Goal: Task Accomplishment & Management: Use online tool/utility

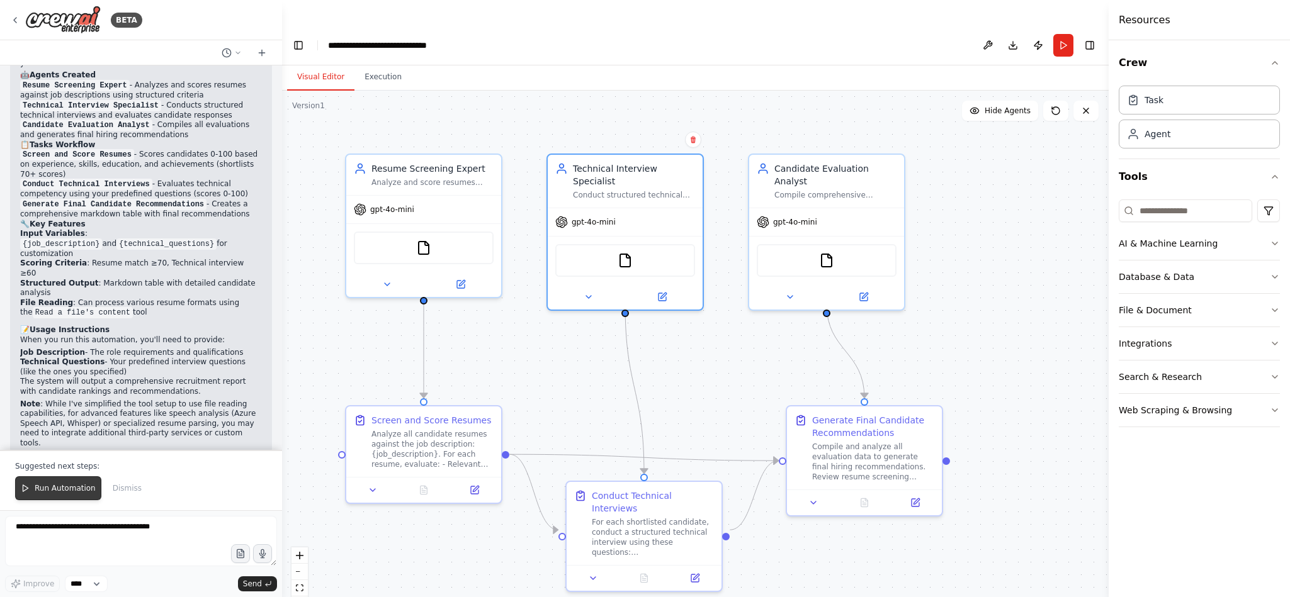
click at [57, 484] on span "Run Automation" at bounding box center [65, 488] width 61 height 10
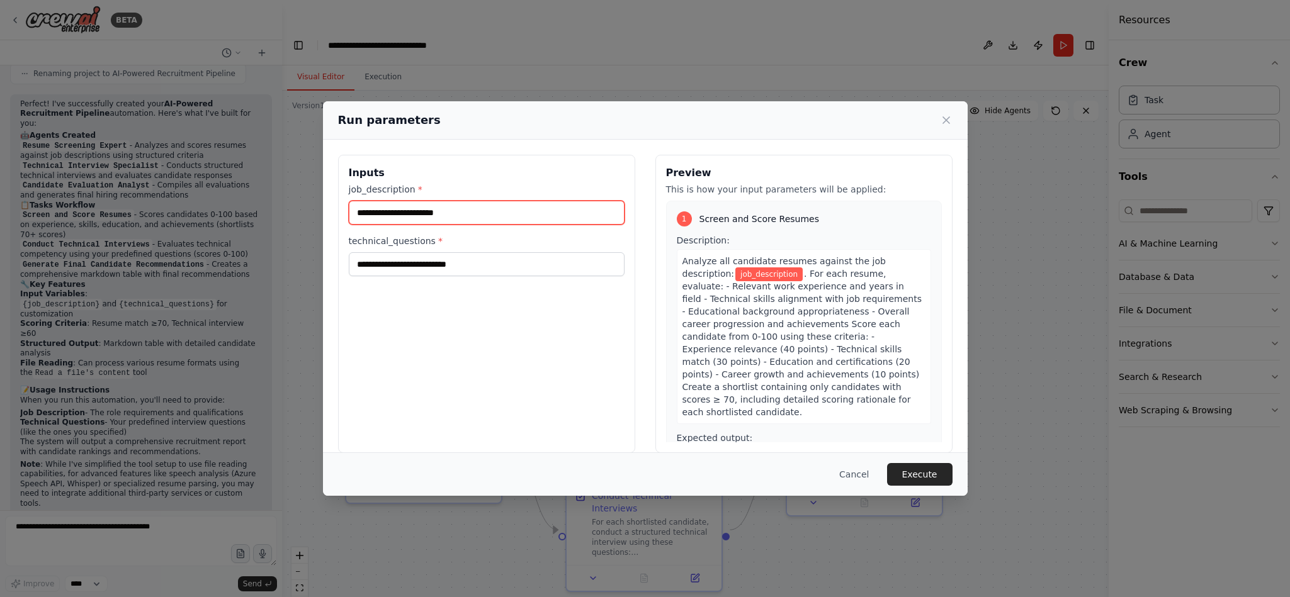
click at [442, 217] on input "job_description *" at bounding box center [487, 213] width 276 height 24
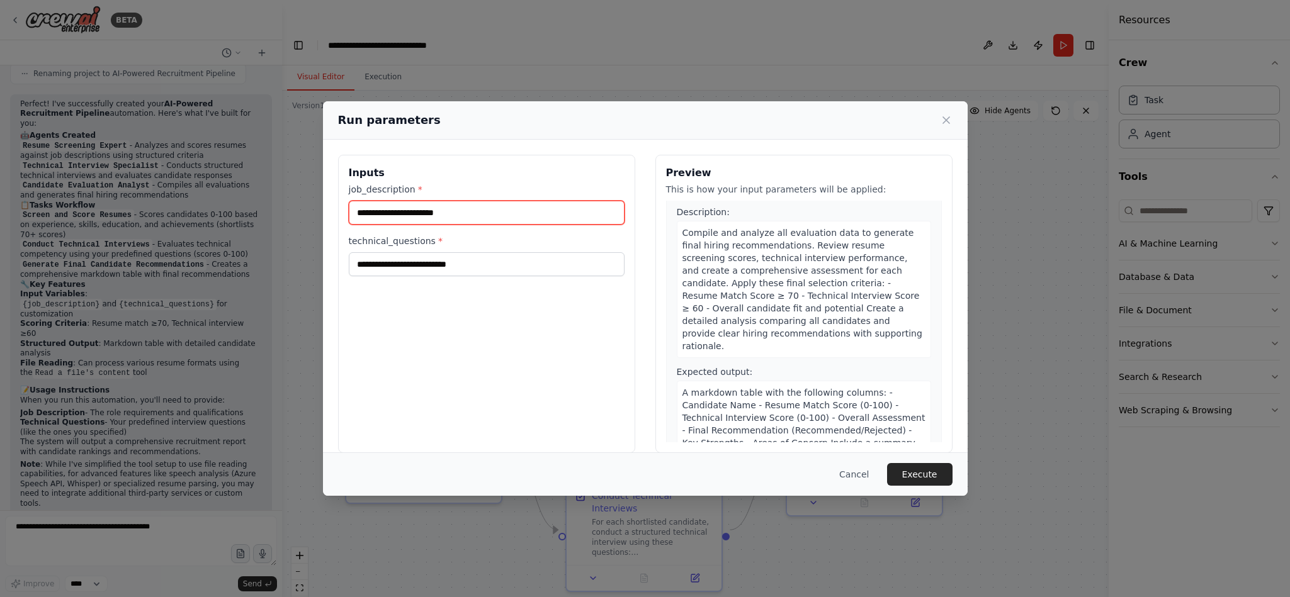
scroll to position [776, 0]
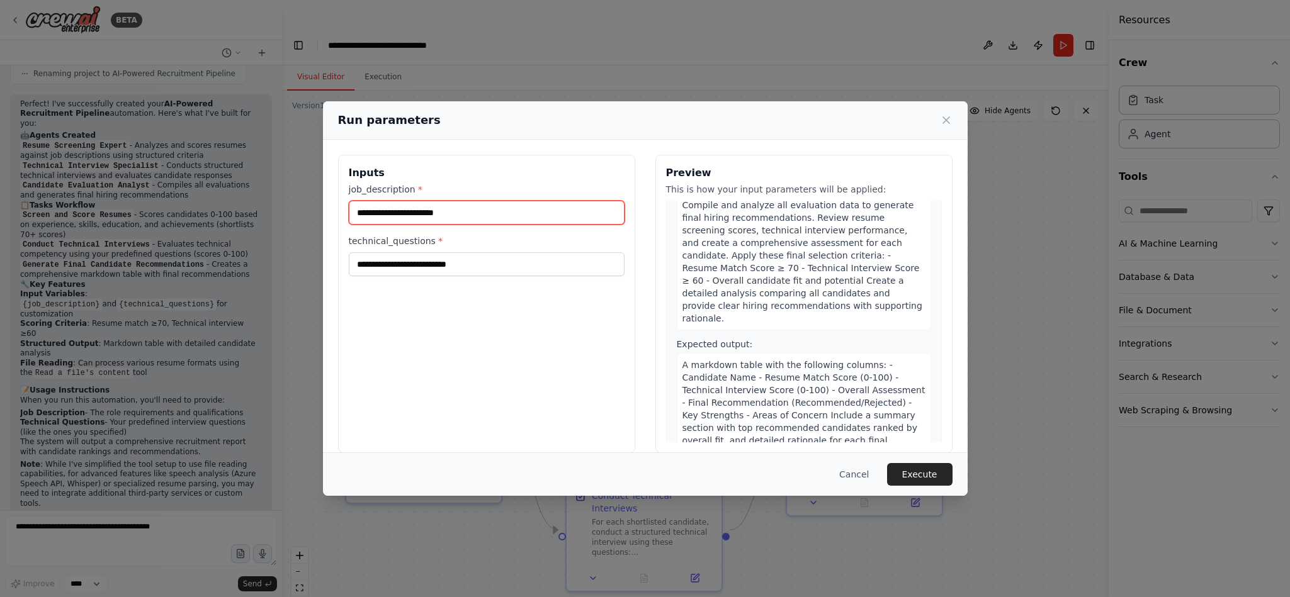
click at [395, 213] on input "job_description *" at bounding box center [487, 213] width 276 height 24
paste input "**********"
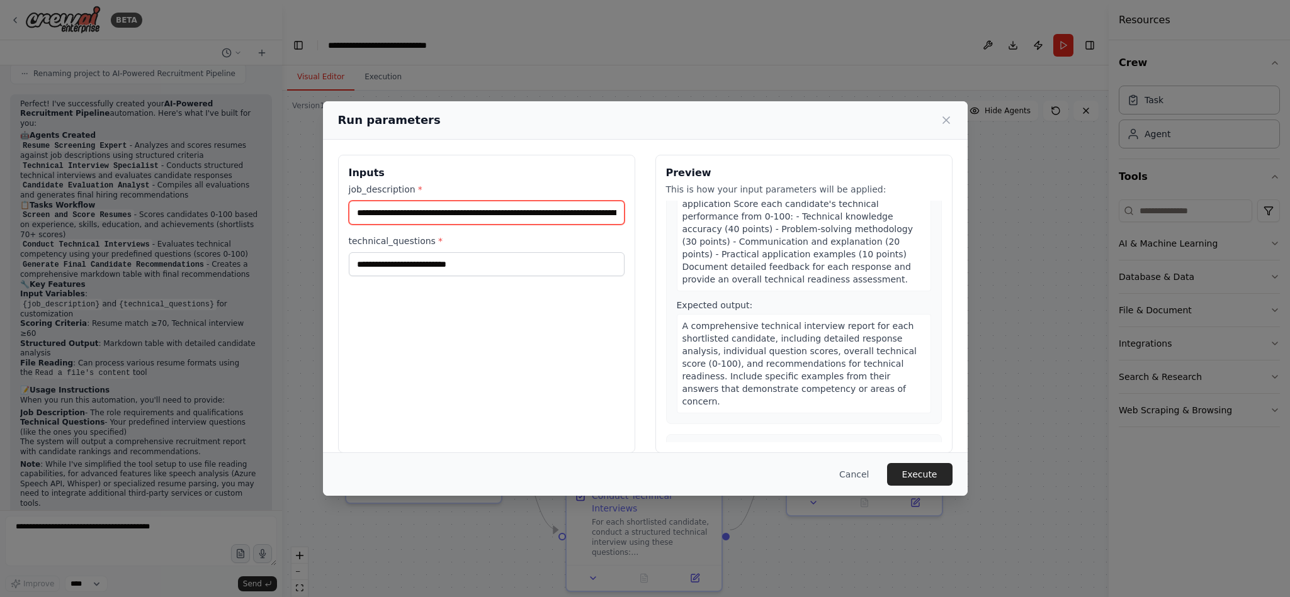
scroll to position [1052, 0]
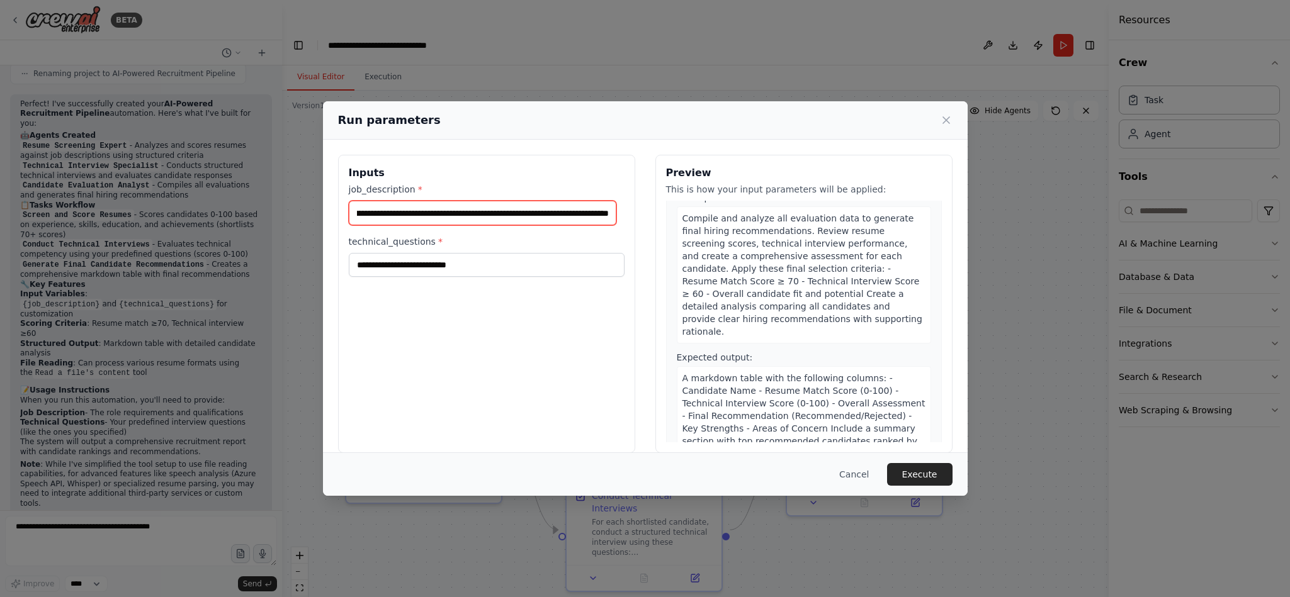
type input "**********"
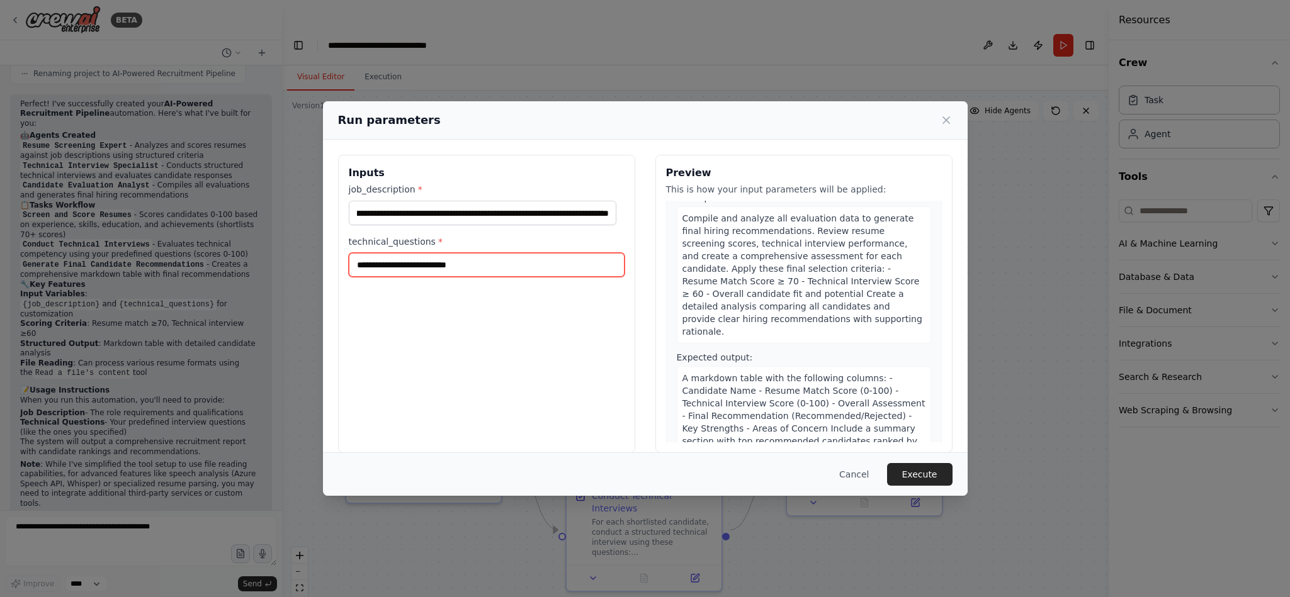
scroll to position [0, 0]
click at [401, 269] on input "technical_questions *" at bounding box center [487, 265] width 276 height 24
type input "**********"
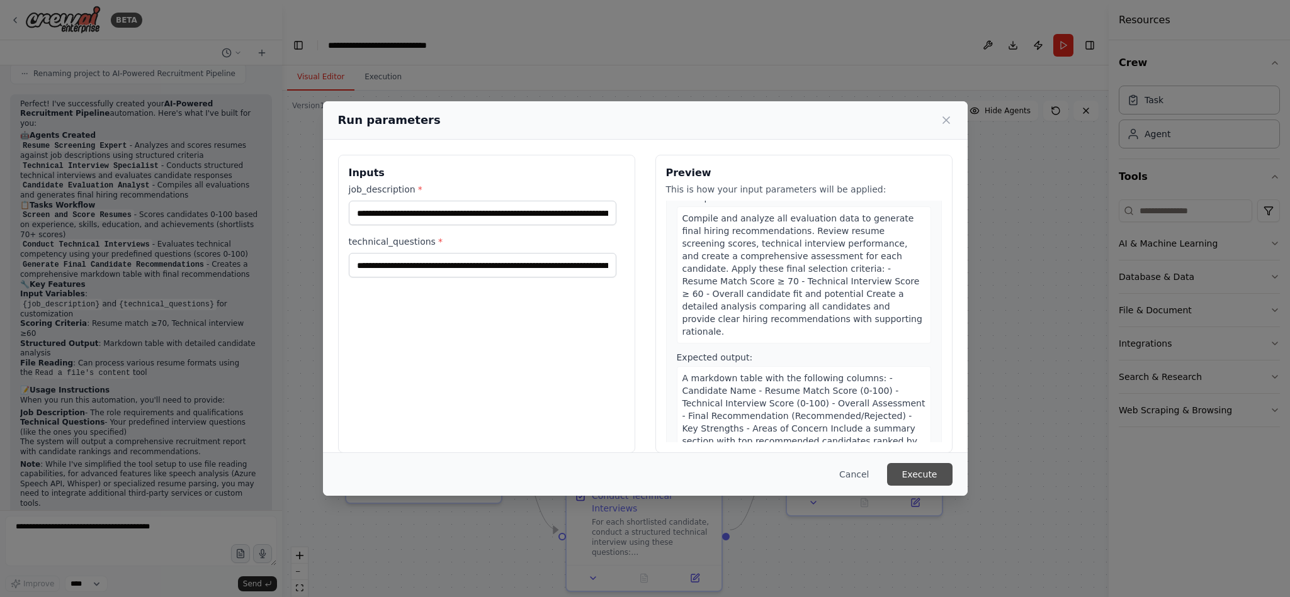
click at [916, 470] on button "Execute" at bounding box center [919, 474] width 65 height 23
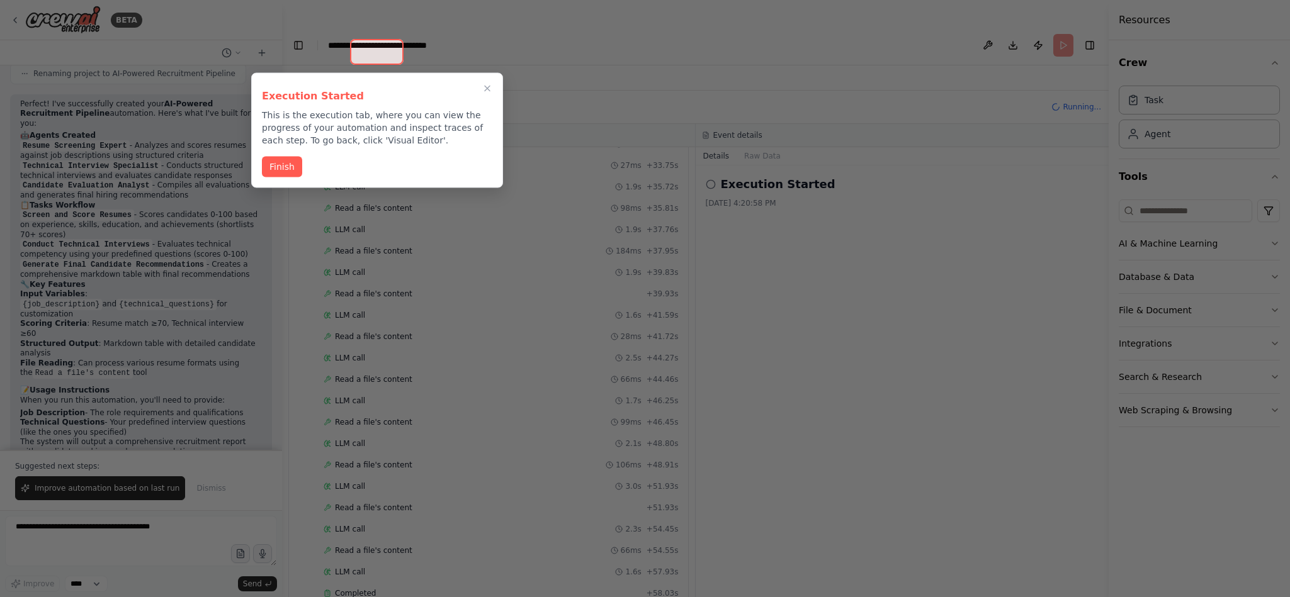
scroll to position [1715, 0]
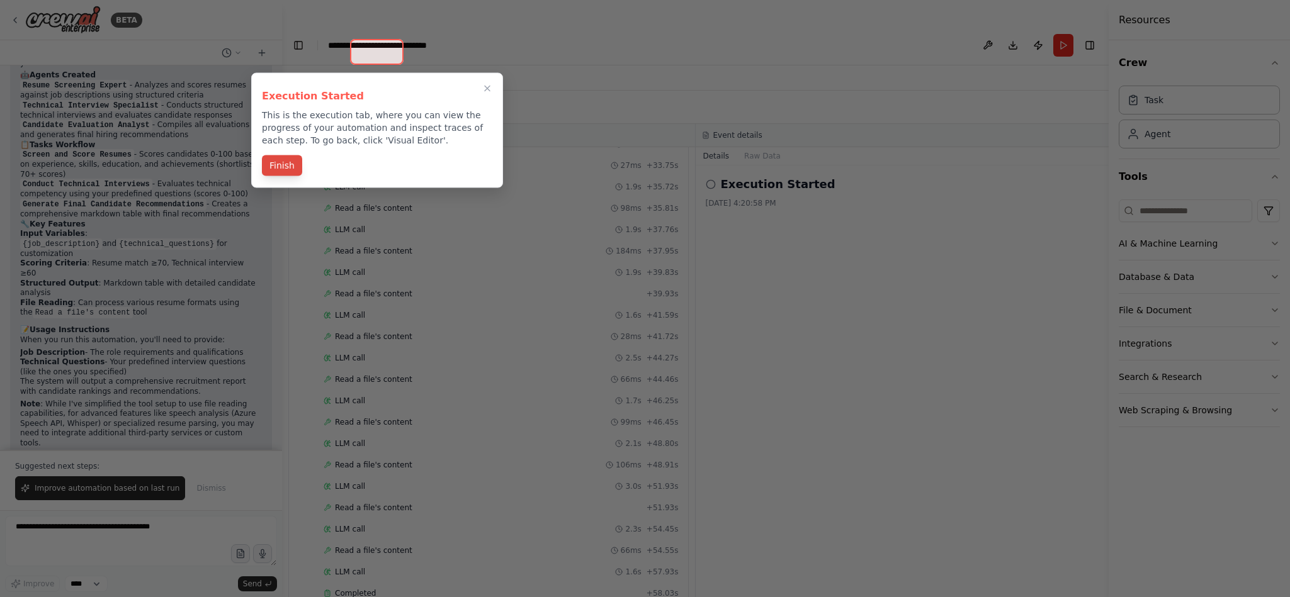
click at [280, 164] on button "Finish" at bounding box center [282, 165] width 40 height 21
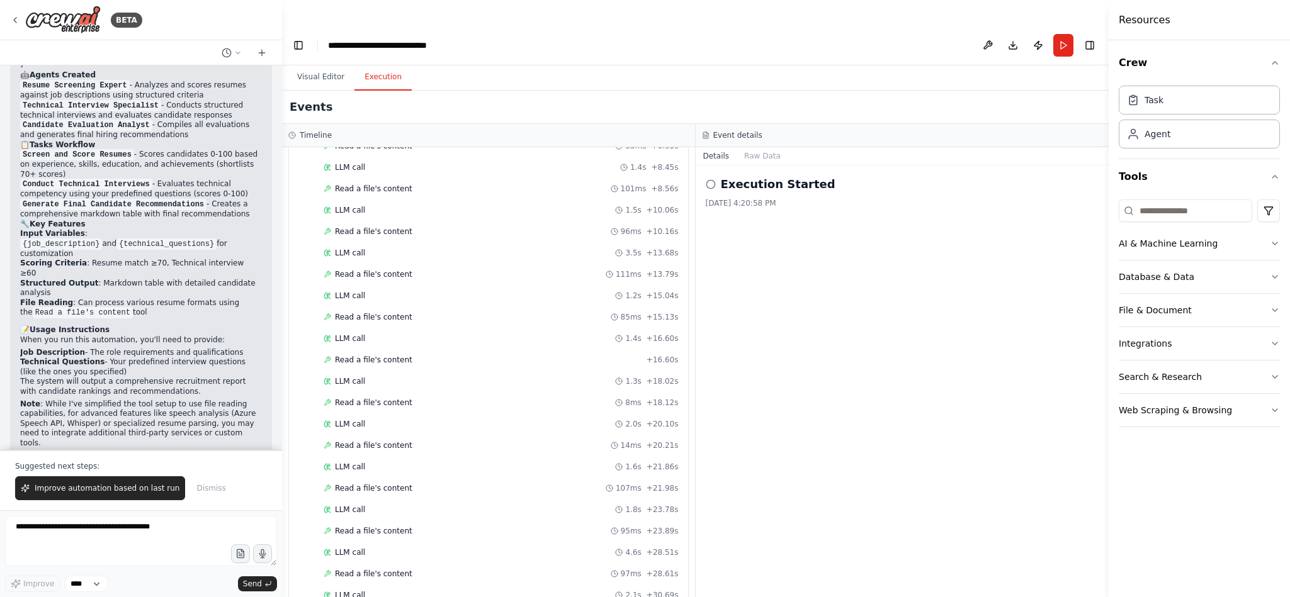
scroll to position [0, 0]
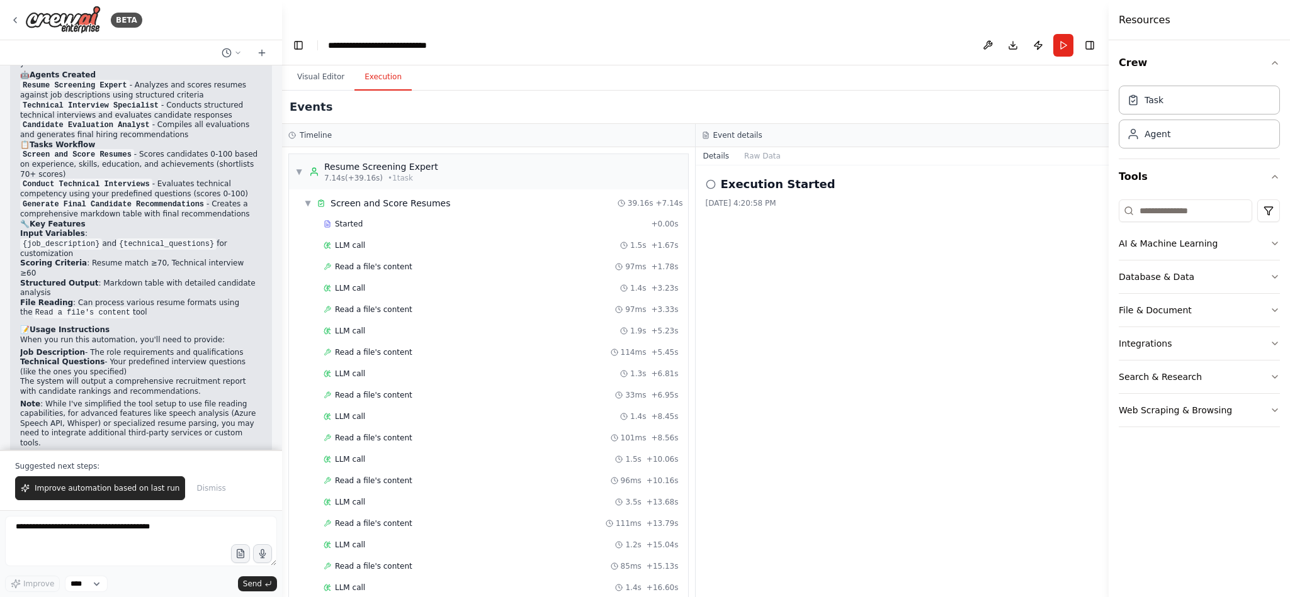
click at [712, 179] on icon at bounding box center [710, 184] width 10 height 10
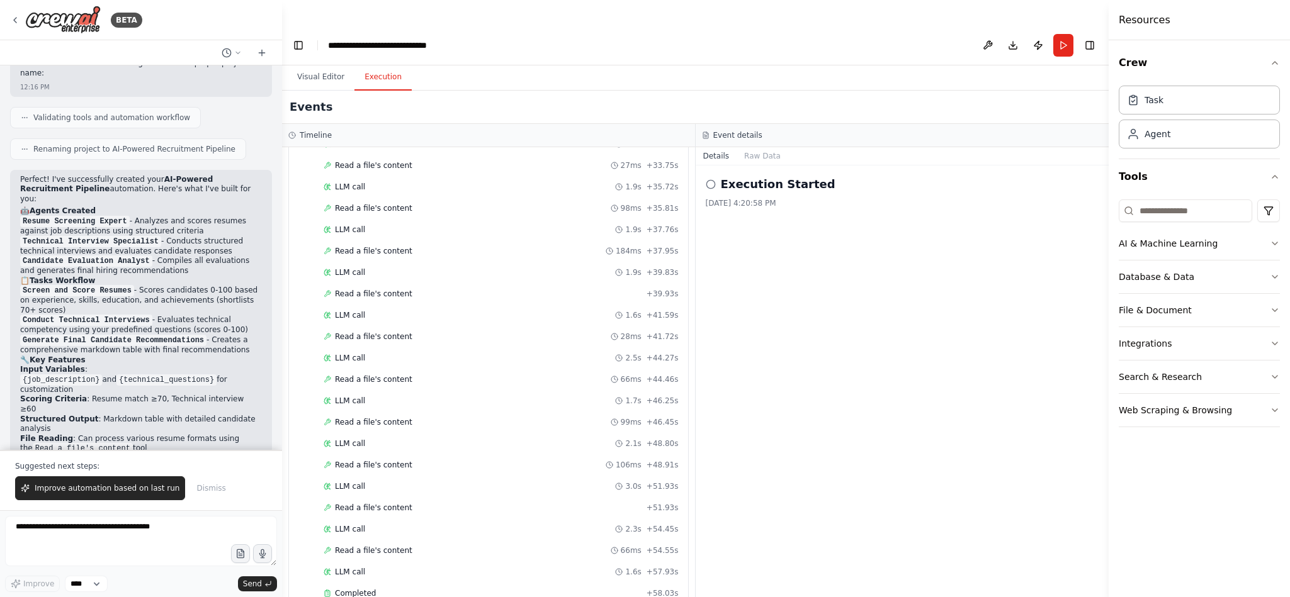
scroll to position [1715, 0]
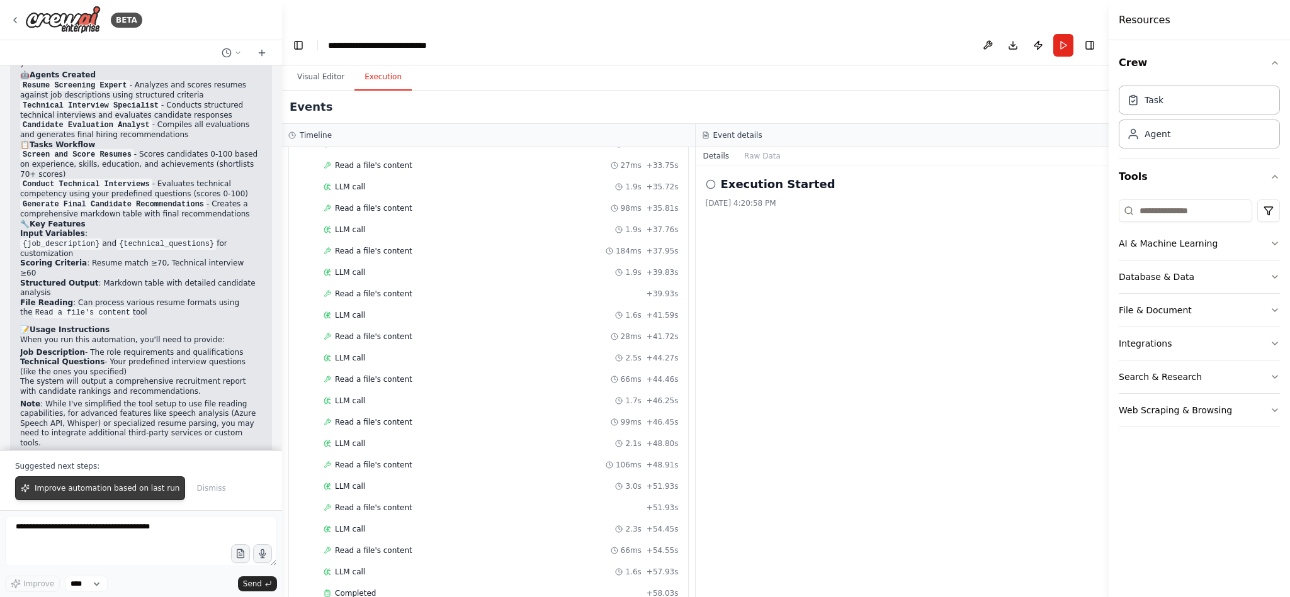
click at [106, 487] on span "Improve automation based on last run" at bounding box center [107, 488] width 145 height 10
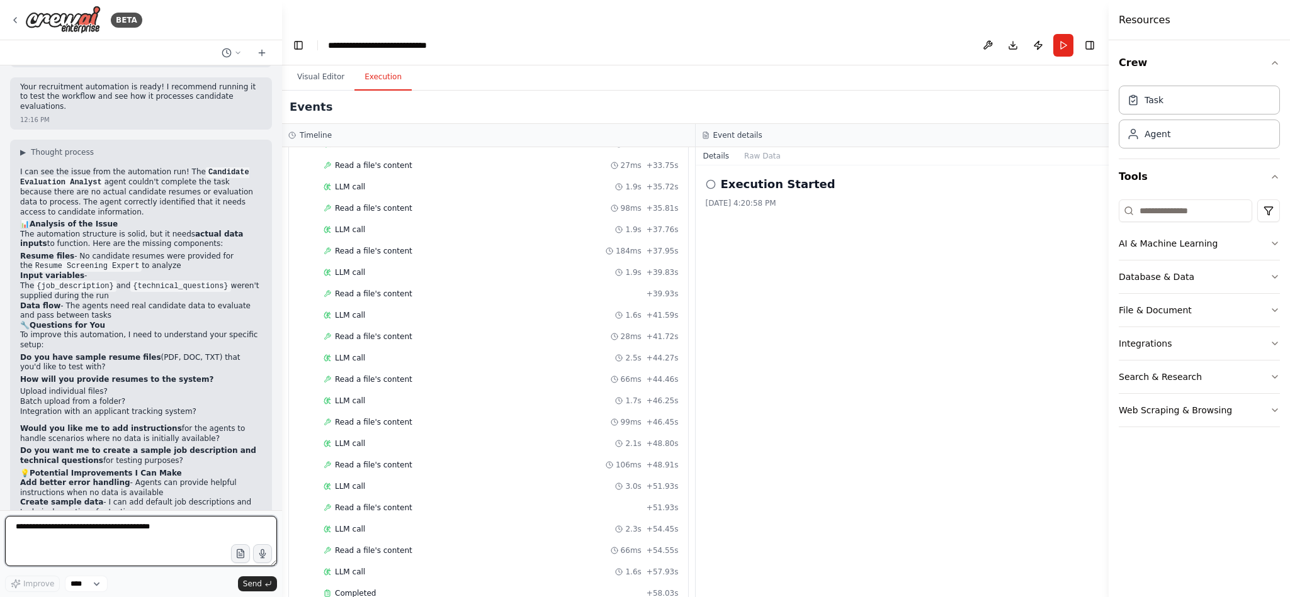
scroll to position [2124, 0]
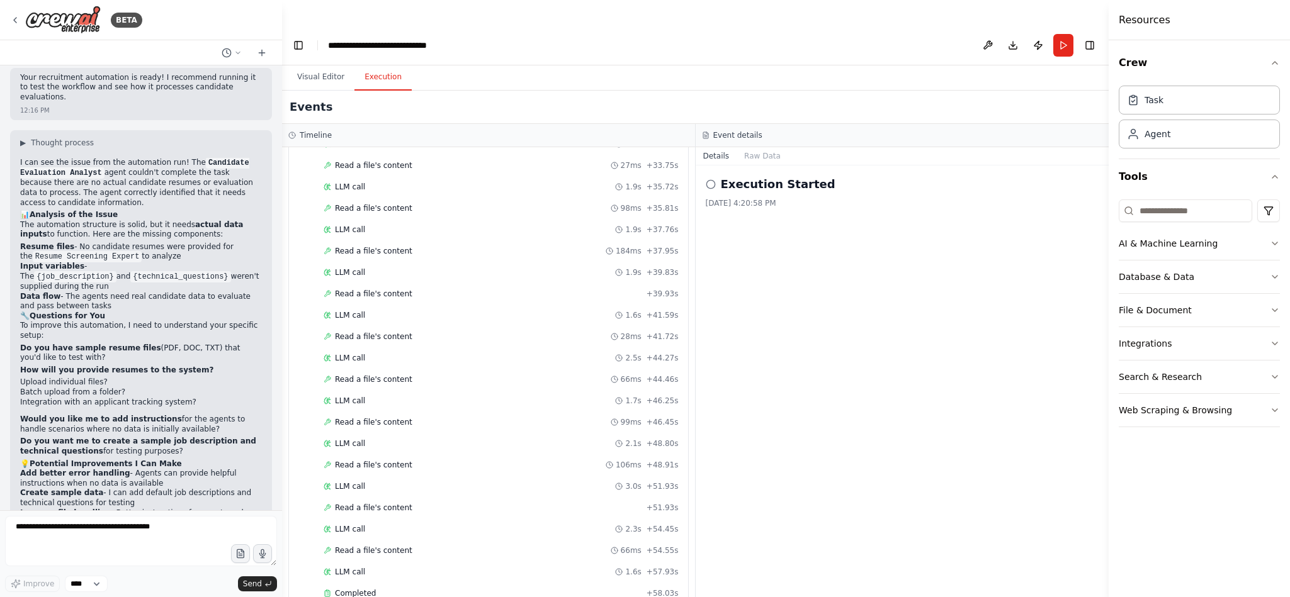
click at [711, 179] on icon at bounding box center [710, 184] width 10 height 10
click at [1063, 34] on button "Run" at bounding box center [1063, 45] width 20 height 23
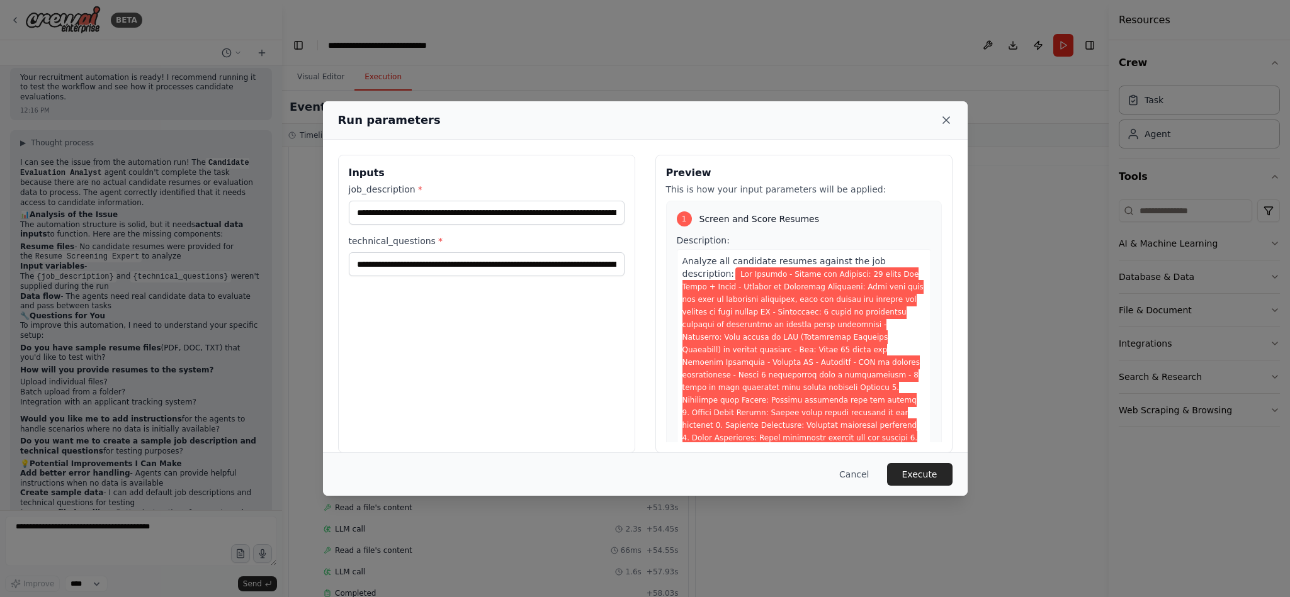
click at [943, 119] on icon at bounding box center [946, 120] width 13 height 13
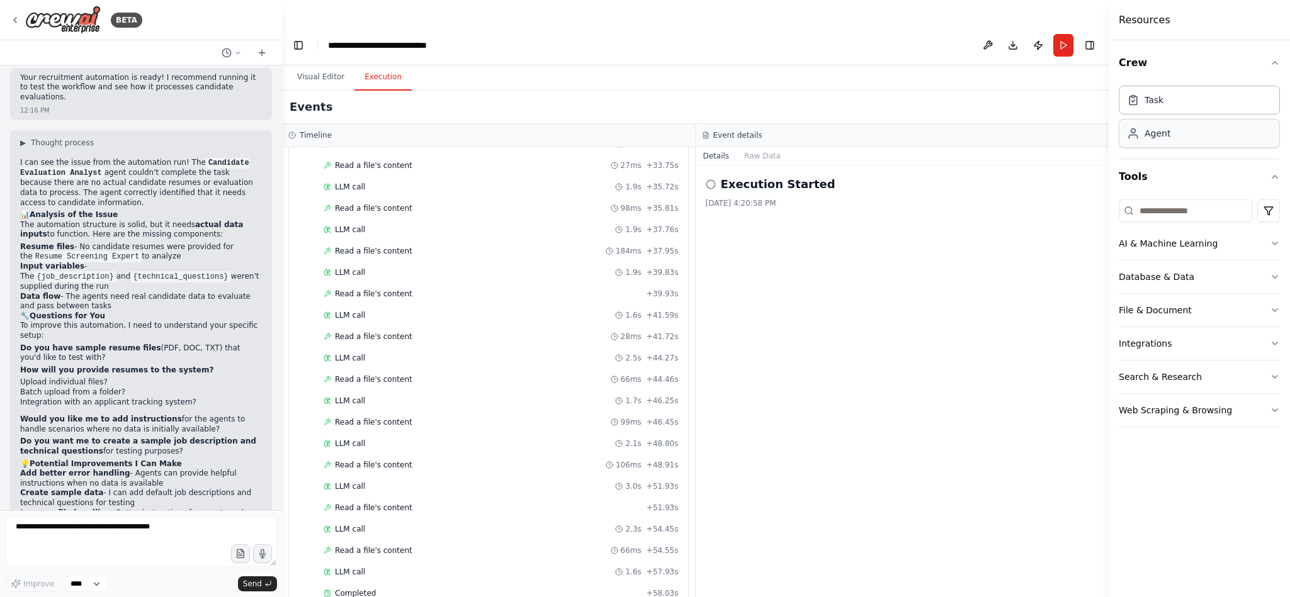
click at [1155, 143] on div "Agent" at bounding box center [1198, 133] width 161 height 29
click at [1264, 240] on button "AI & Machine Learning" at bounding box center [1198, 243] width 161 height 33
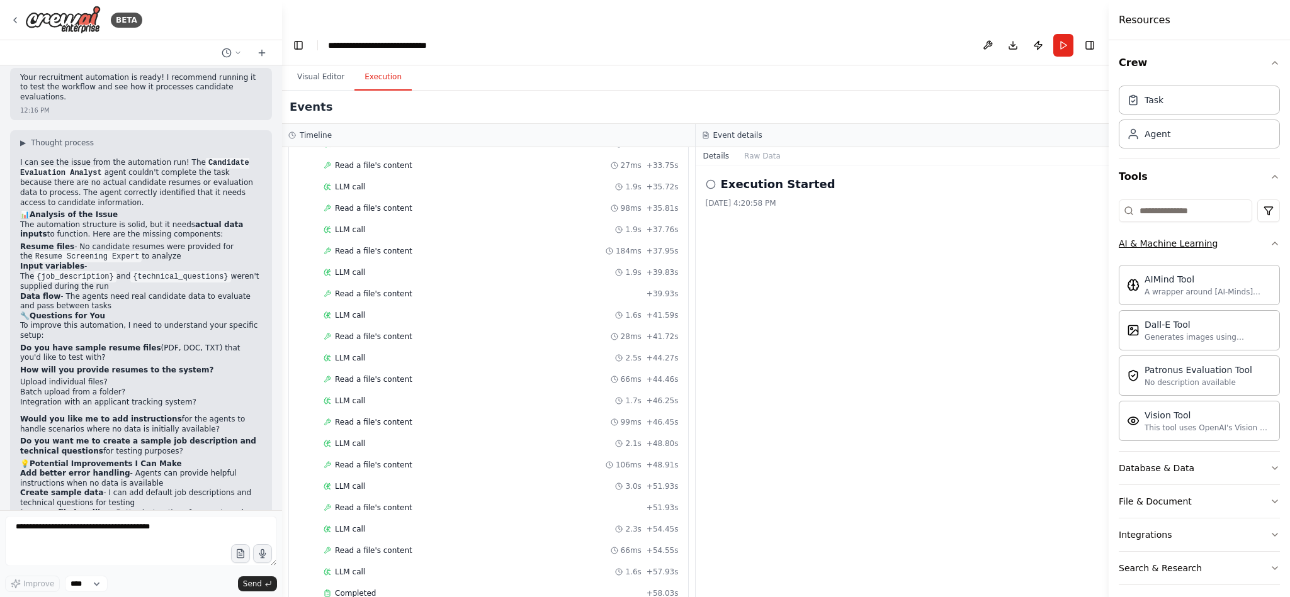
click at [1269, 240] on icon "button" at bounding box center [1274, 244] width 10 height 10
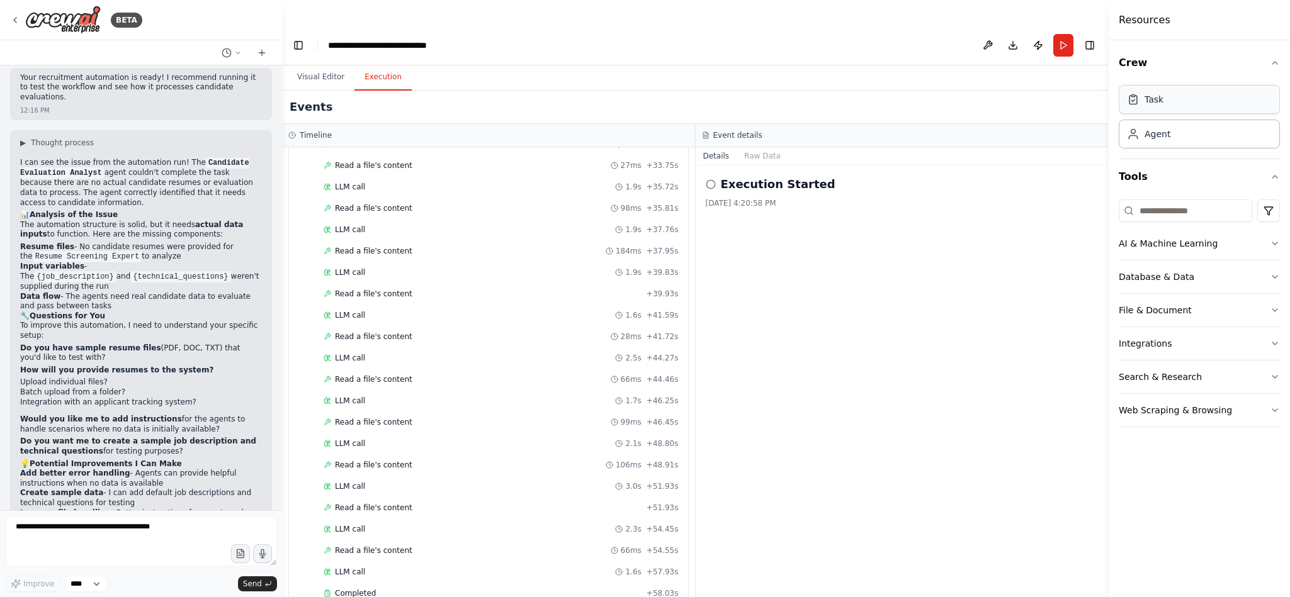
click at [1147, 112] on div "Task" at bounding box center [1198, 99] width 161 height 29
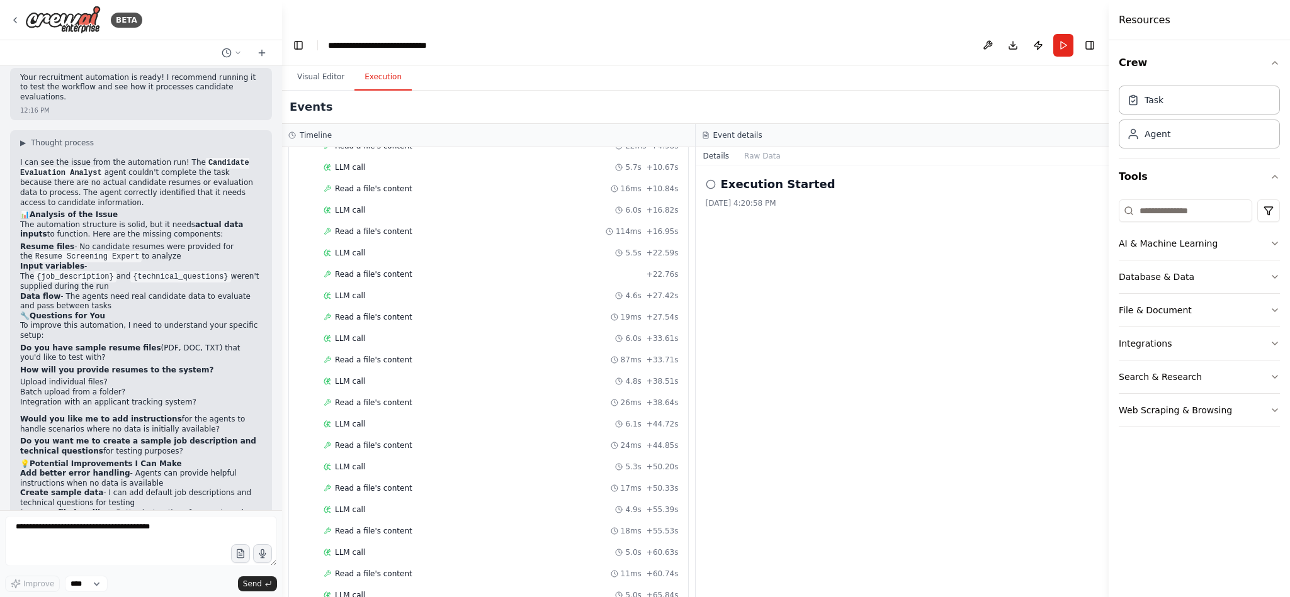
scroll to position [0, 0]
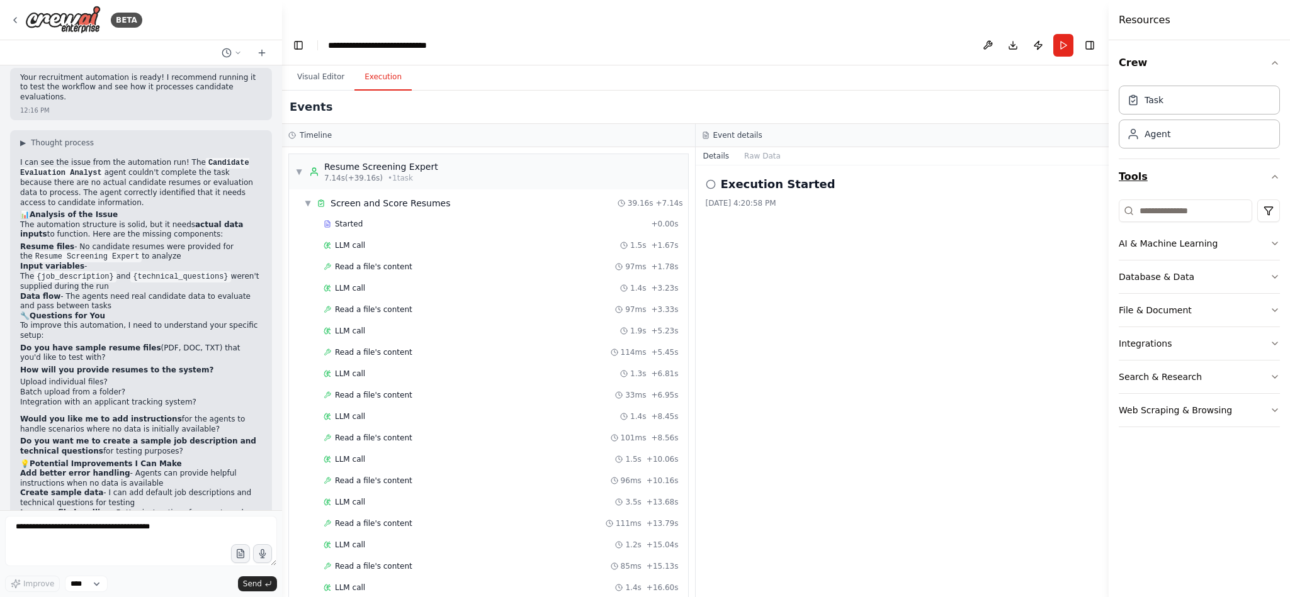
click at [1137, 176] on button "Tools" at bounding box center [1198, 176] width 161 height 35
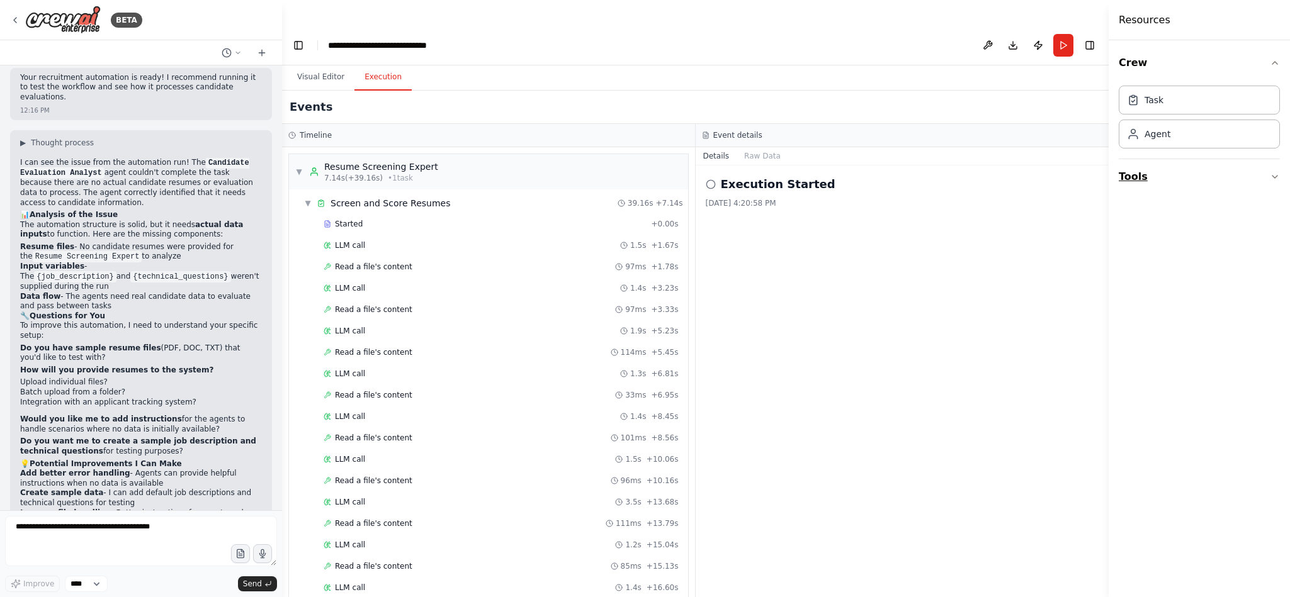
click at [1137, 176] on button "Tools" at bounding box center [1198, 176] width 161 height 35
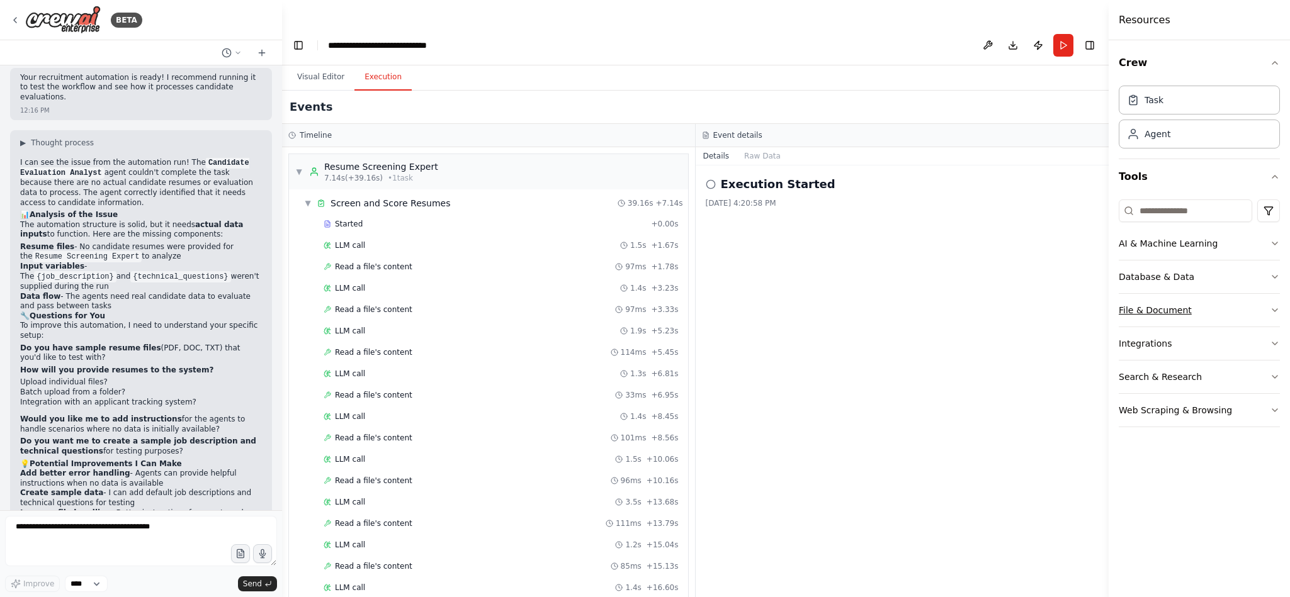
click at [1154, 312] on div "File & Document" at bounding box center [1154, 310] width 73 height 13
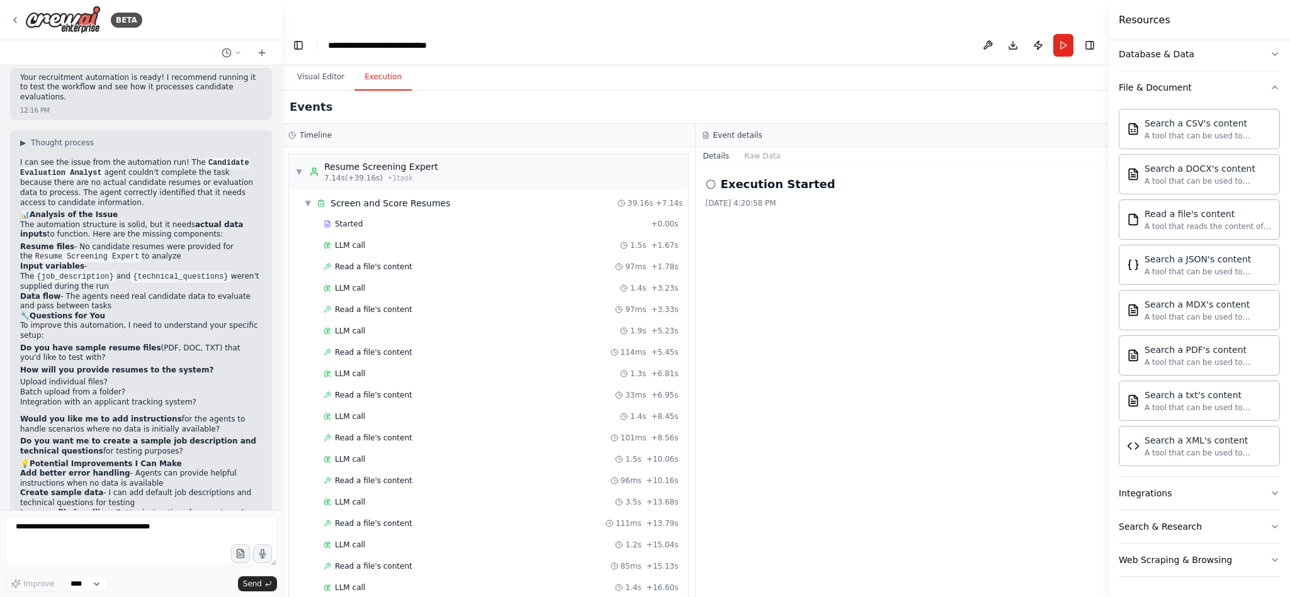
scroll to position [230, 0]
click at [1183, 230] on div "Read a file's content A tool that reads the content of a file. To use this tool…" at bounding box center [1198, 219] width 161 height 40
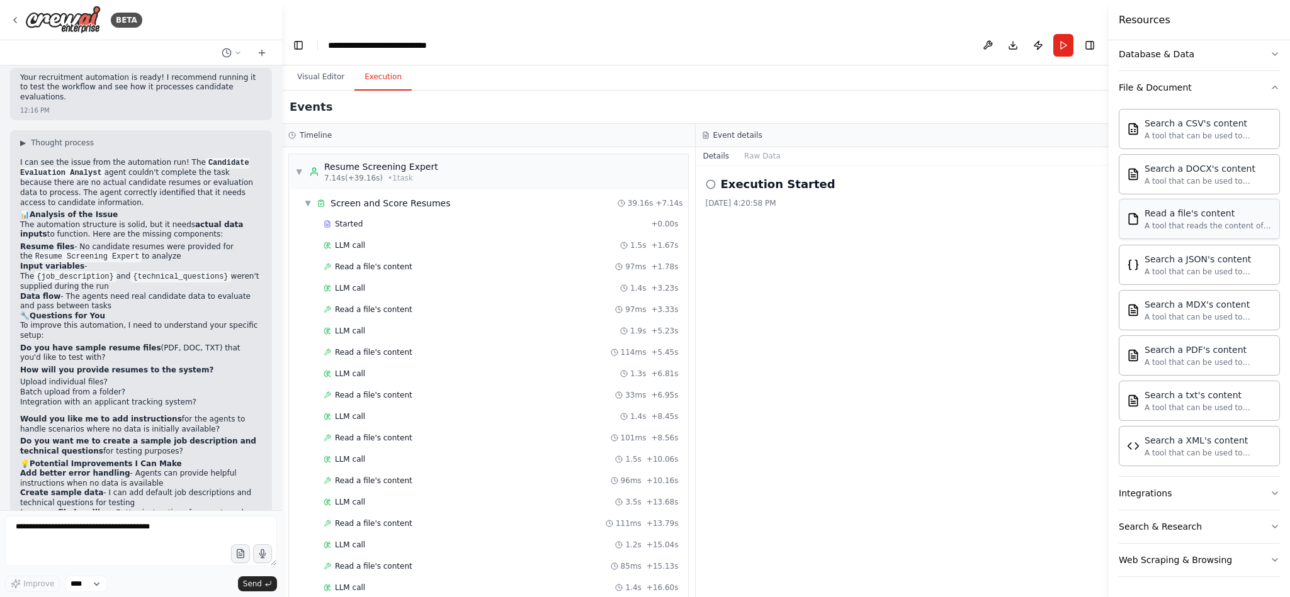
click at [1183, 230] on div "Read a file's content A tool that reads the content of a file. To use this tool…" at bounding box center [1198, 219] width 161 height 40
click at [240, 551] on icon "button" at bounding box center [240, 554] width 11 height 11
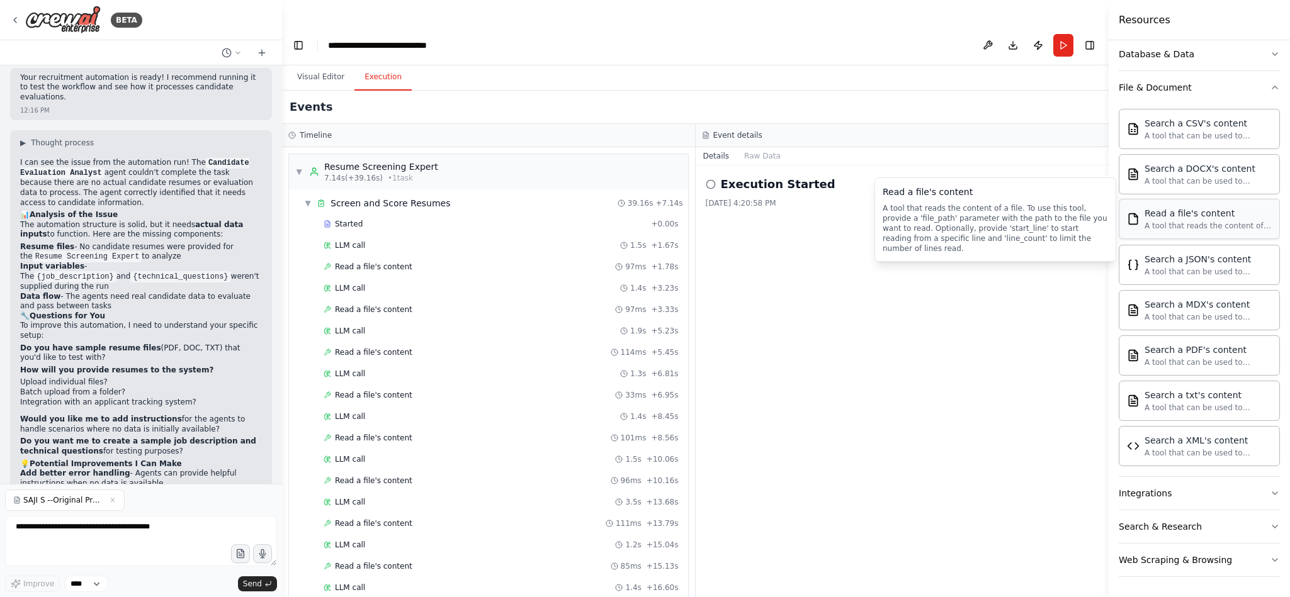
click at [1186, 227] on div "Read a file's content A tool that reads the content of a file. To use this tool…" at bounding box center [1198, 219] width 161 height 40
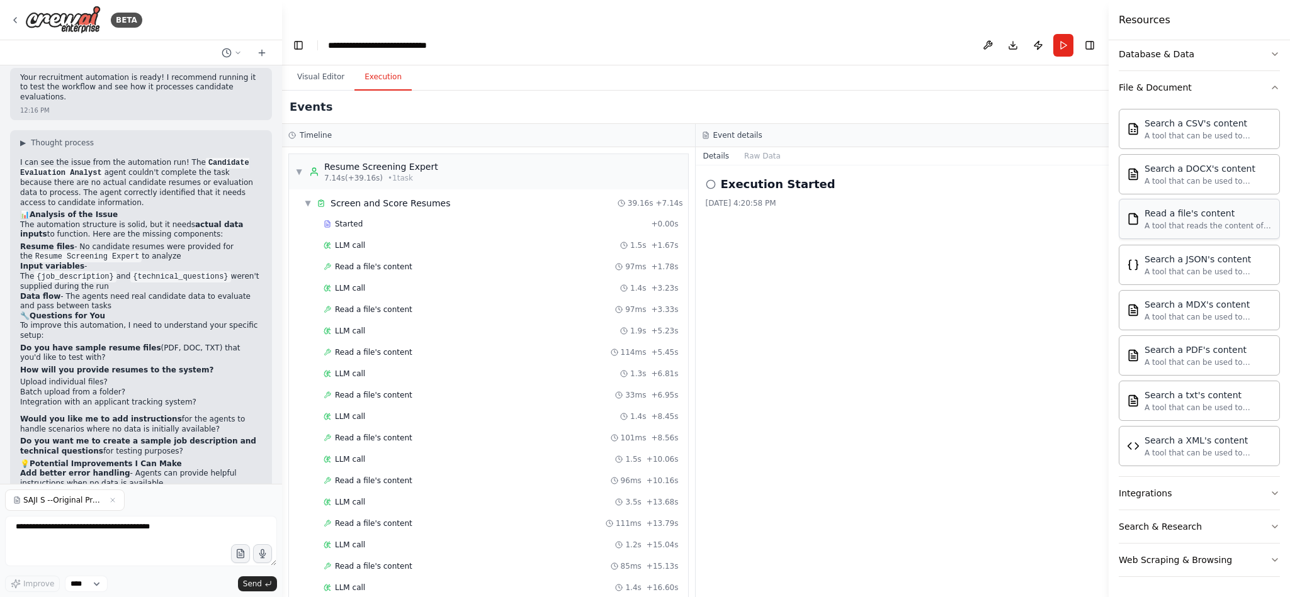
click at [1186, 227] on div "Read a file's content A tool that reads the content of a file. To use this tool…" at bounding box center [1198, 219] width 161 height 40
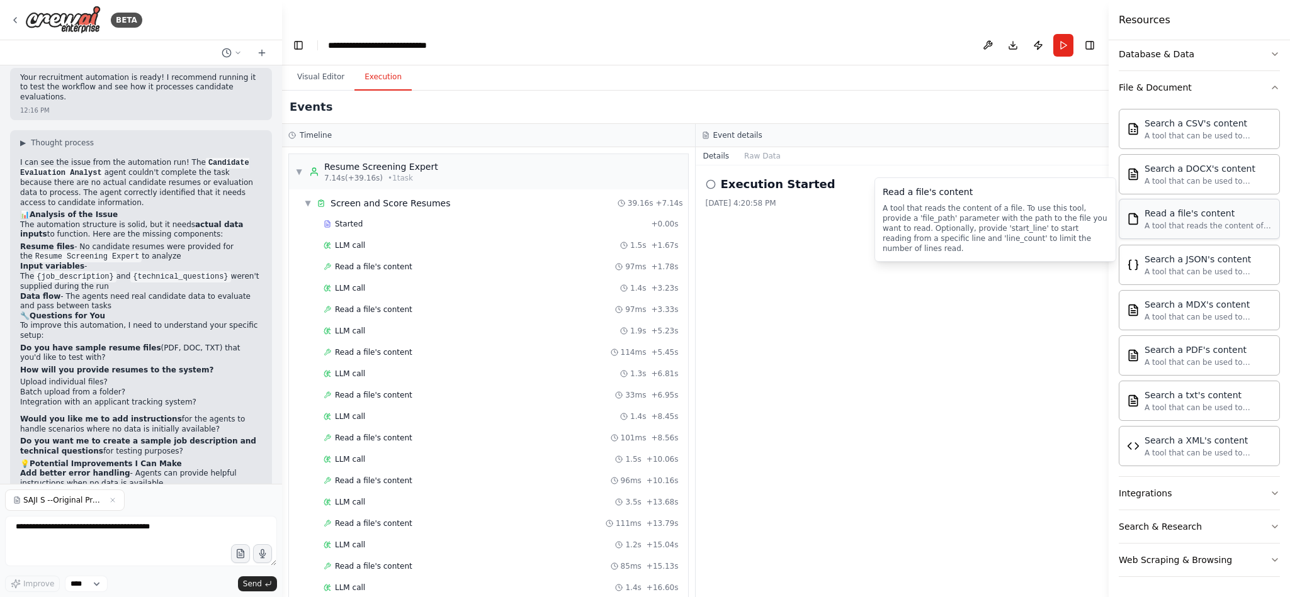
click at [1157, 227] on div "A tool that reads the content of a file. To use this tool, provide a 'file_path…" at bounding box center [1207, 226] width 127 height 10
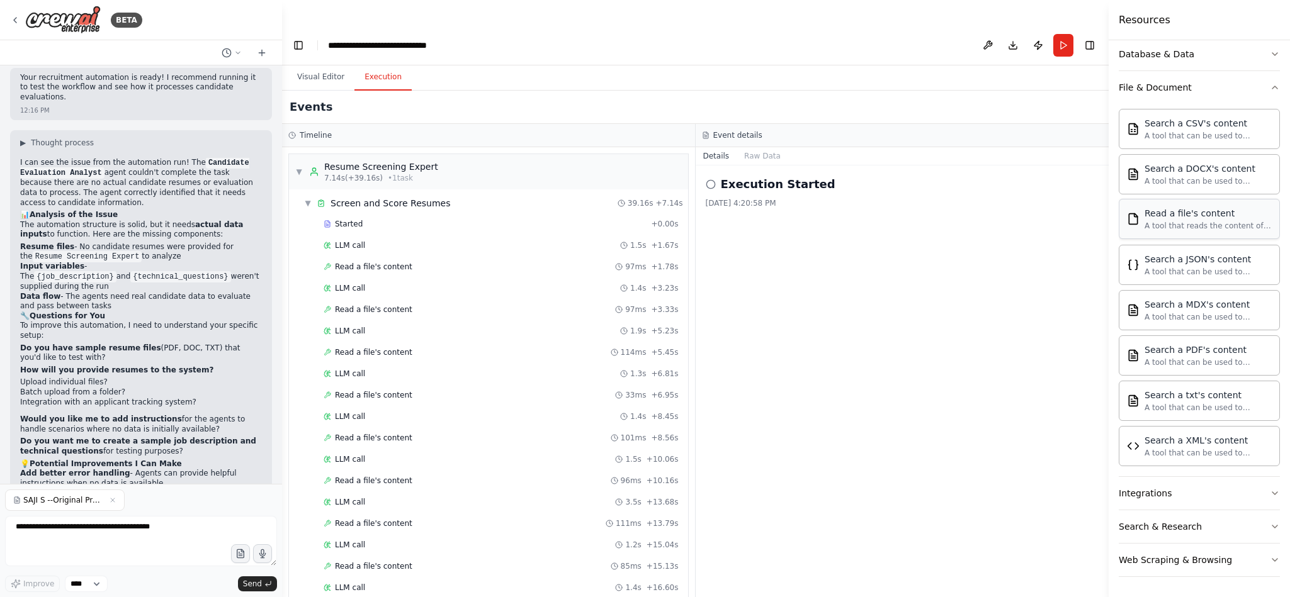
click at [1157, 227] on div "A tool that reads the content of a file. To use this tool, provide a 'file_path…" at bounding box center [1207, 226] width 127 height 10
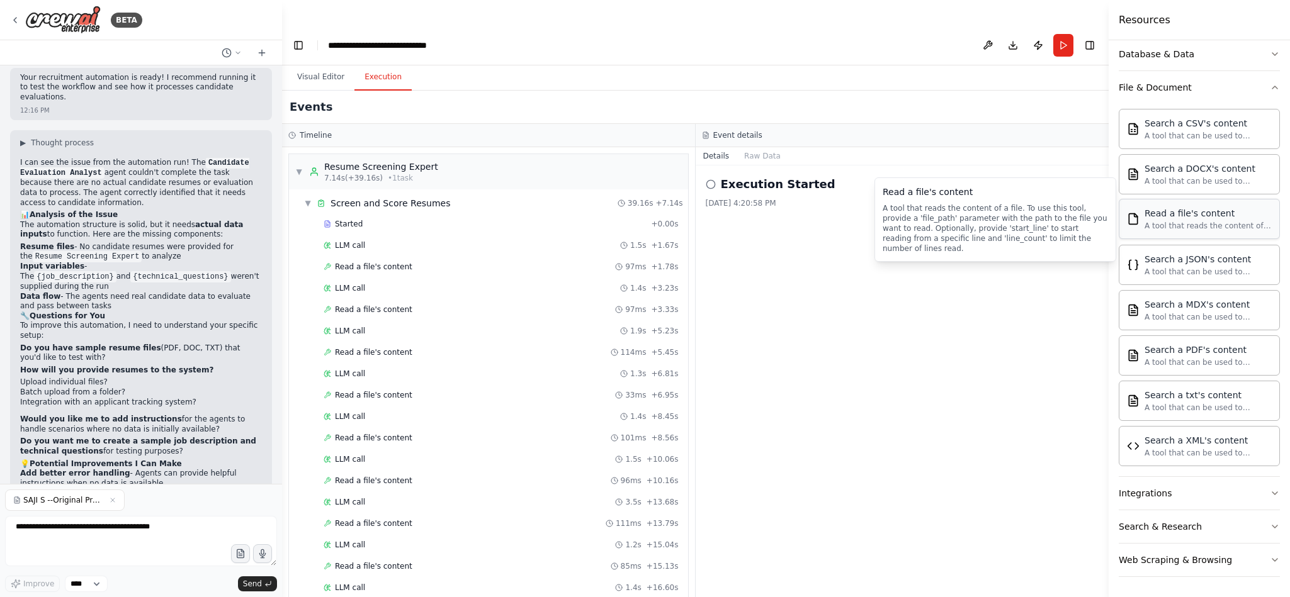
click at [1121, 231] on div "Read a file's content A tool that reads the content of a file. To use this tool…" at bounding box center [1198, 219] width 161 height 40
click at [1208, 221] on div "A tool that reads the content of a file. To use this tool, provide a 'file_path…" at bounding box center [1207, 226] width 127 height 10
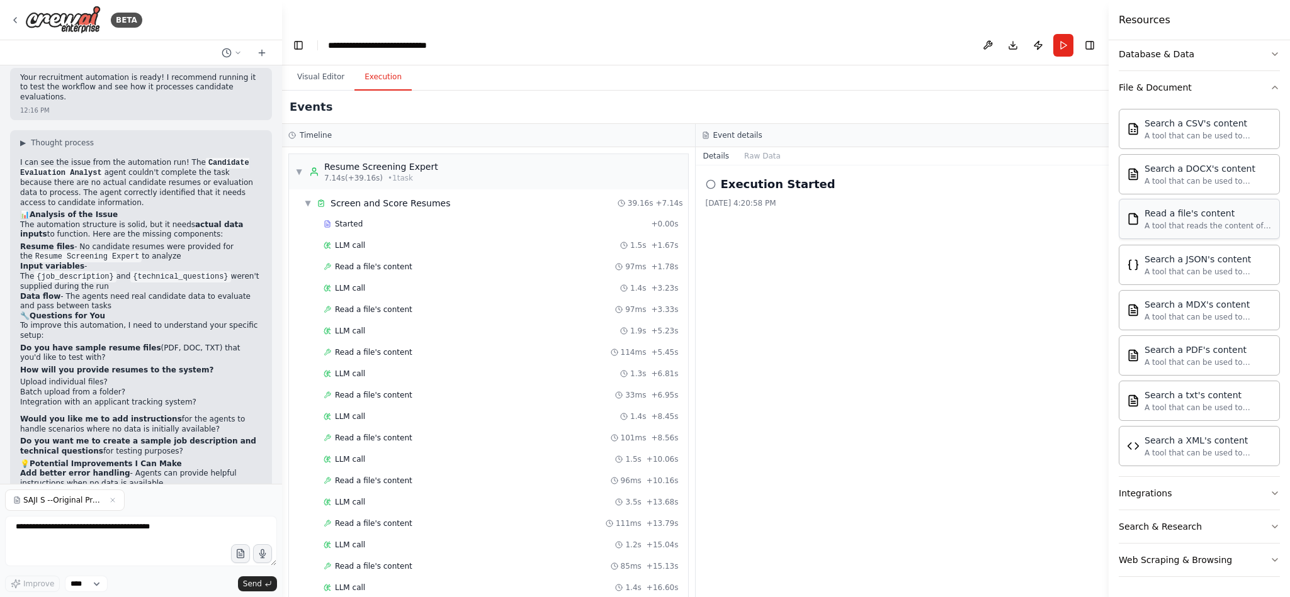
click at [1208, 221] on div "A tool that reads the content of a file. To use this tool, provide a 'file_path…" at bounding box center [1207, 226] width 127 height 10
click at [712, 179] on icon at bounding box center [710, 184] width 10 height 10
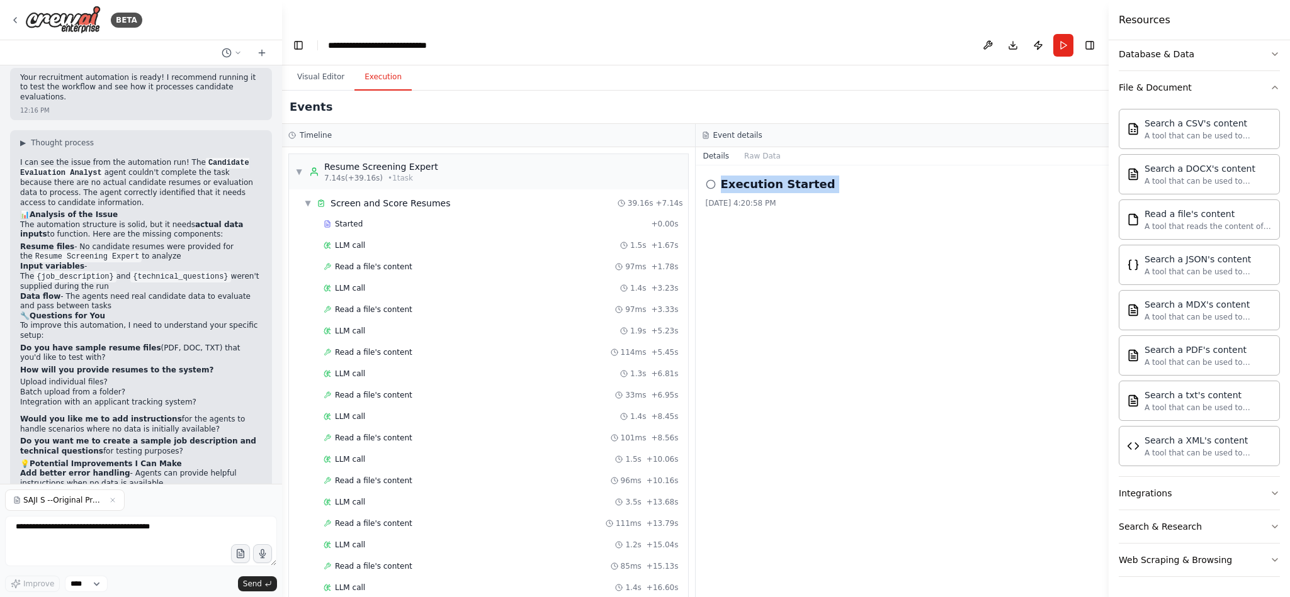
click at [712, 179] on icon at bounding box center [710, 184] width 10 height 10
click at [380, 305] on span "Read a file's content" at bounding box center [373, 310] width 77 height 10
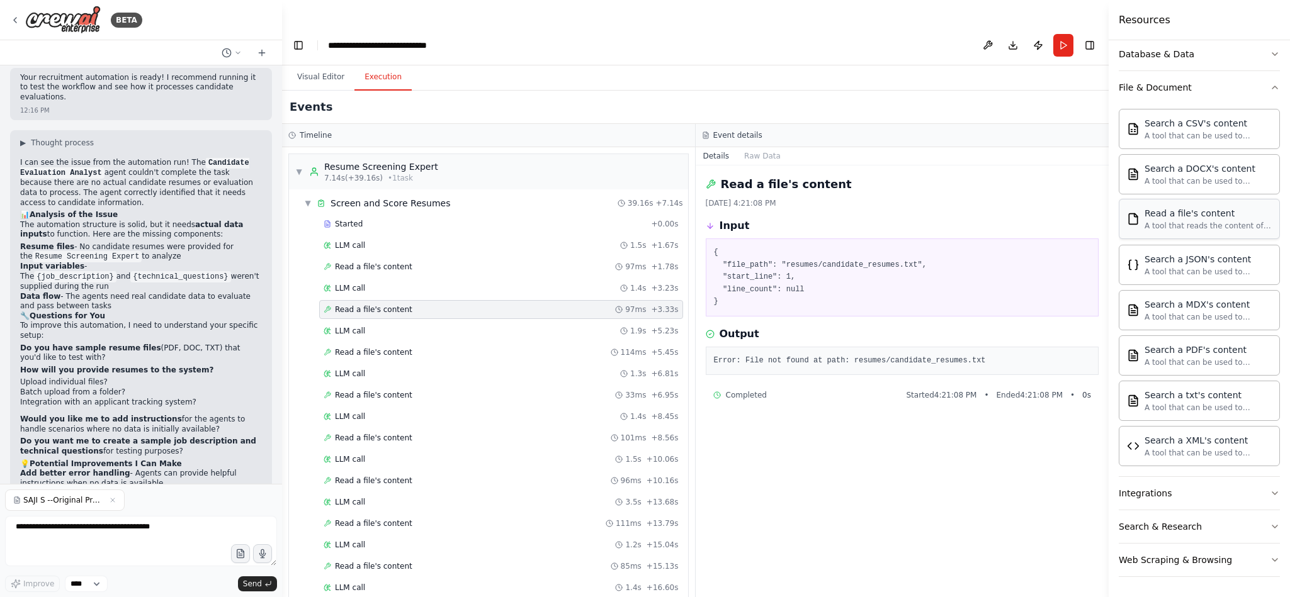
click at [1166, 225] on div "A tool that reads the content of a file. To use this tool, provide a 'file_path…" at bounding box center [1207, 226] width 127 height 10
click at [250, 579] on span "Send" at bounding box center [252, 584] width 19 height 10
click at [1212, 225] on div "A tool that reads the content of a file. To use this tool, provide a 'file_path…" at bounding box center [1207, 226] width 127 height 10
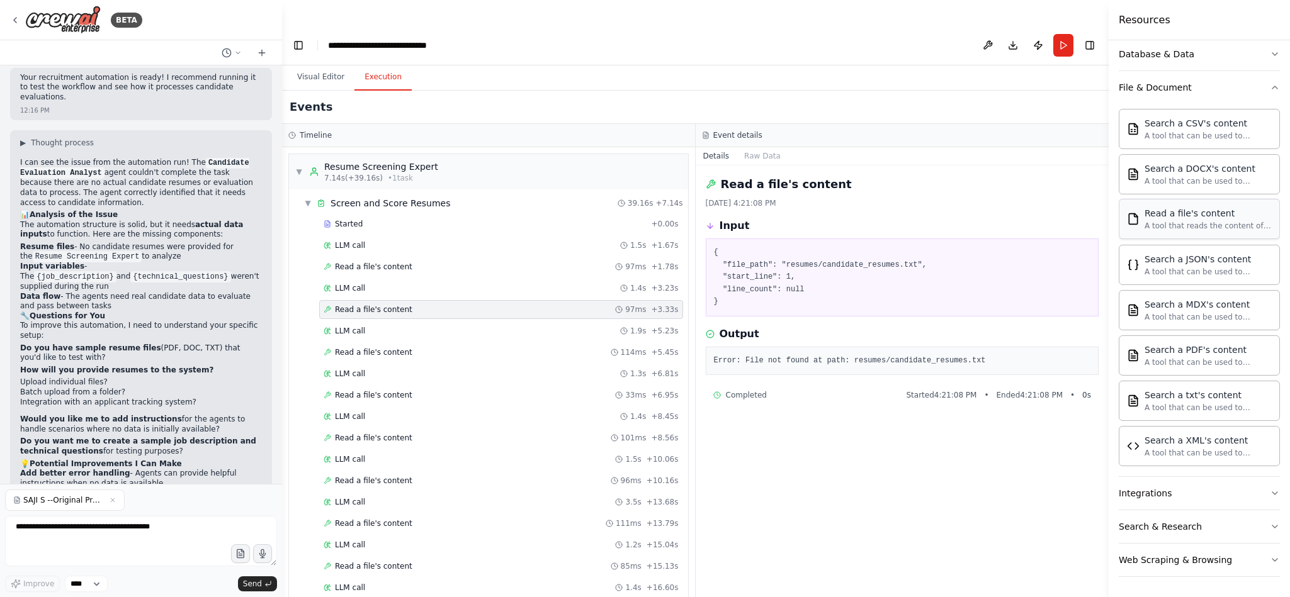
click at [1212, 225] on div "A tool that reads the content of a file. To use this tool, provide a 'file_path…" at bounding box center [1207, 226] width 127 height 10
click at [773, 247] on pre "{ "file_path": "resumes/candidate_resumes.txt", "start_line": 1, "line_count": …" at bounding box center [902, 278] width 377 height 62
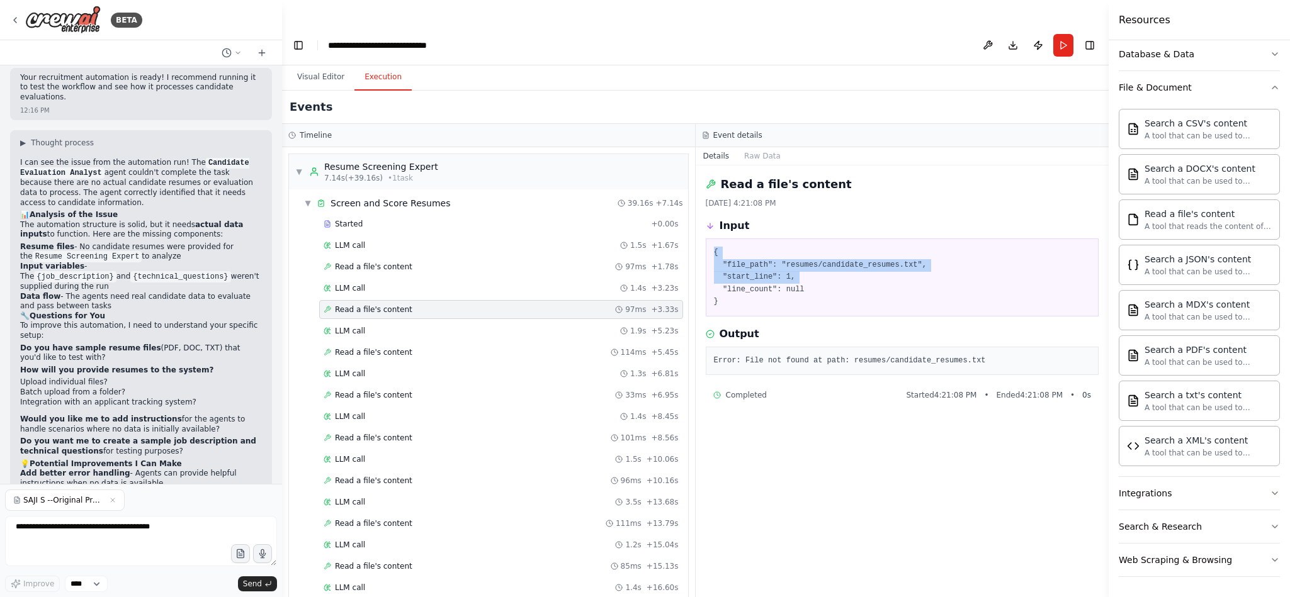
drag, startPoint x: 773, startPoint y: 247, endPoint x: 736, endPoint y: 227, distance: 41.7
click at [736, 247] on pre "{ "file_path": "resumes/candidate_resumes.txt", "start_line": 1, "line_count": …" at bounding box center [902, 278] width 377 height 62
click at [729, 247] on pre "{ "file_path": "resumes/candidate_resumes.txt", "start_line": 1, "line_count": …" at bounding box center [902, 278] width 377 height 62
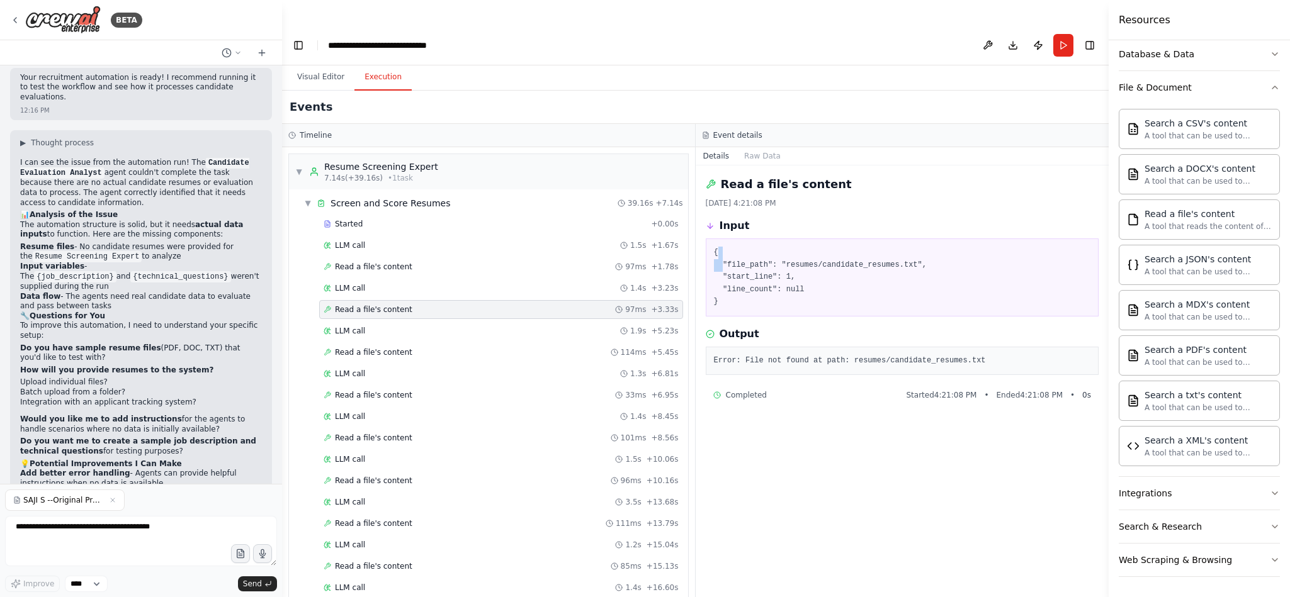
click at [729, 247] on pre "{ "file_path": "resumes/candidate_resumes.txt", "start_line": 1, "line_count": …" at bounding box center [902, 278] width 377 height 62
click at [750, 147] on button "Raw Data" at bounding box center [762, 156] width 52 height 18
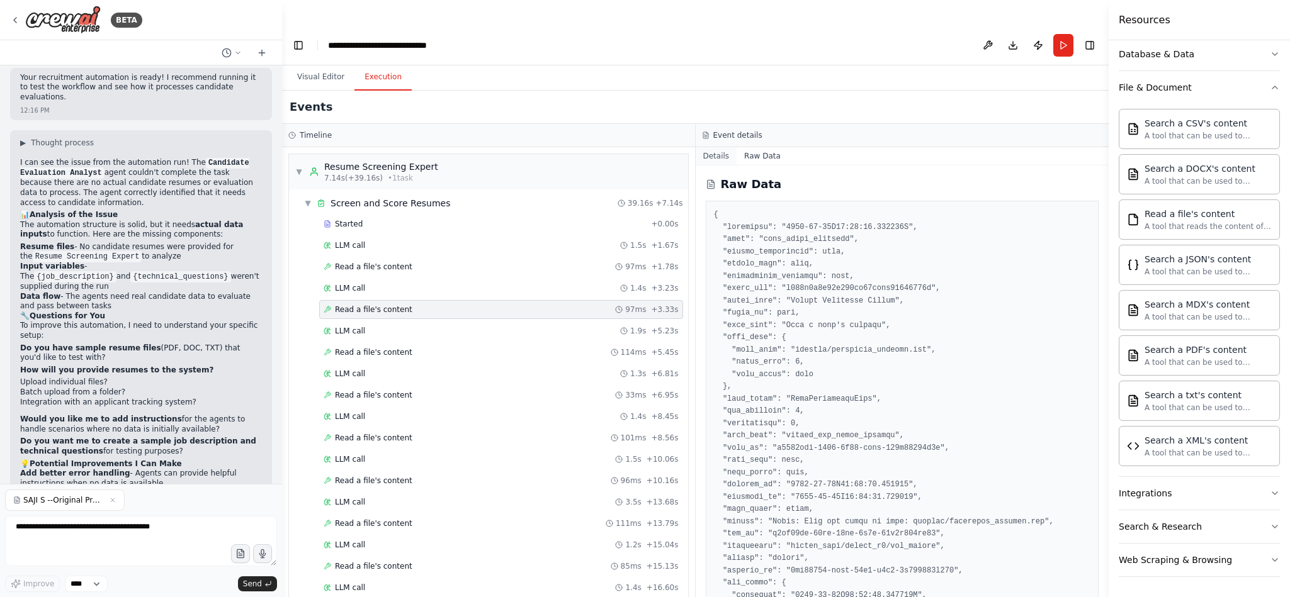
click at [707, 147] on button "Details" at bounding box center [716, 156] width 42 height 18
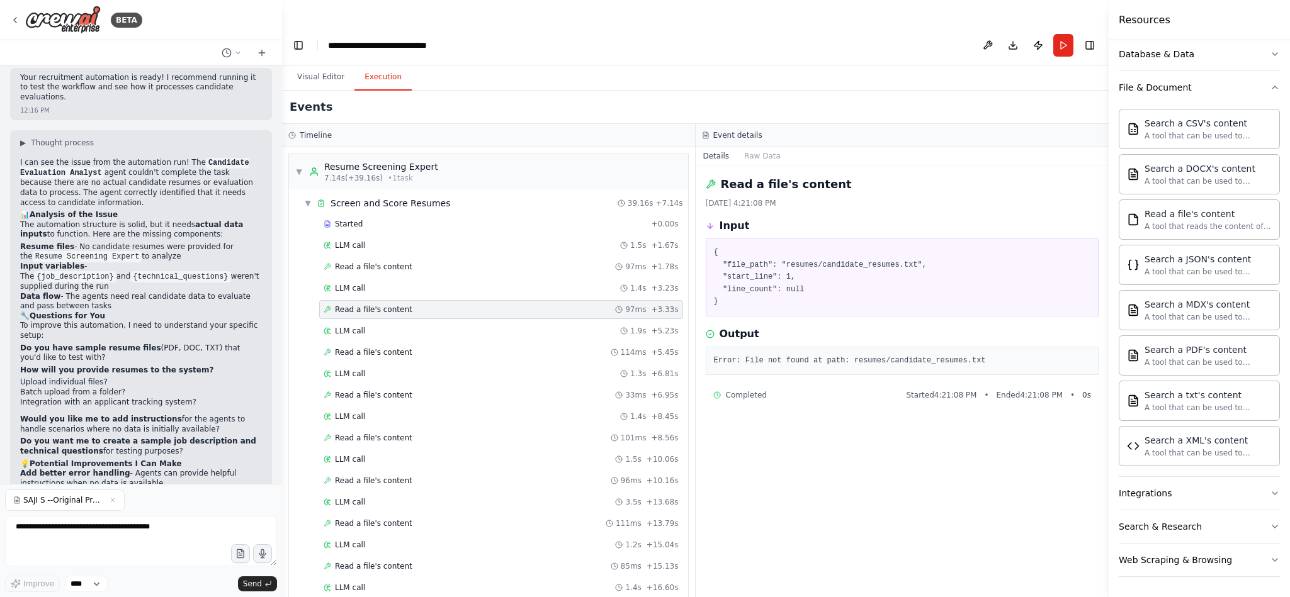
click at [51, 499] on span "SAJI S --Original Profile.pdf" at bounding box center [63, 500] width 81 height 10
click at [42, 535] on textarea at bounding box center [141, 541] width 272 height 50
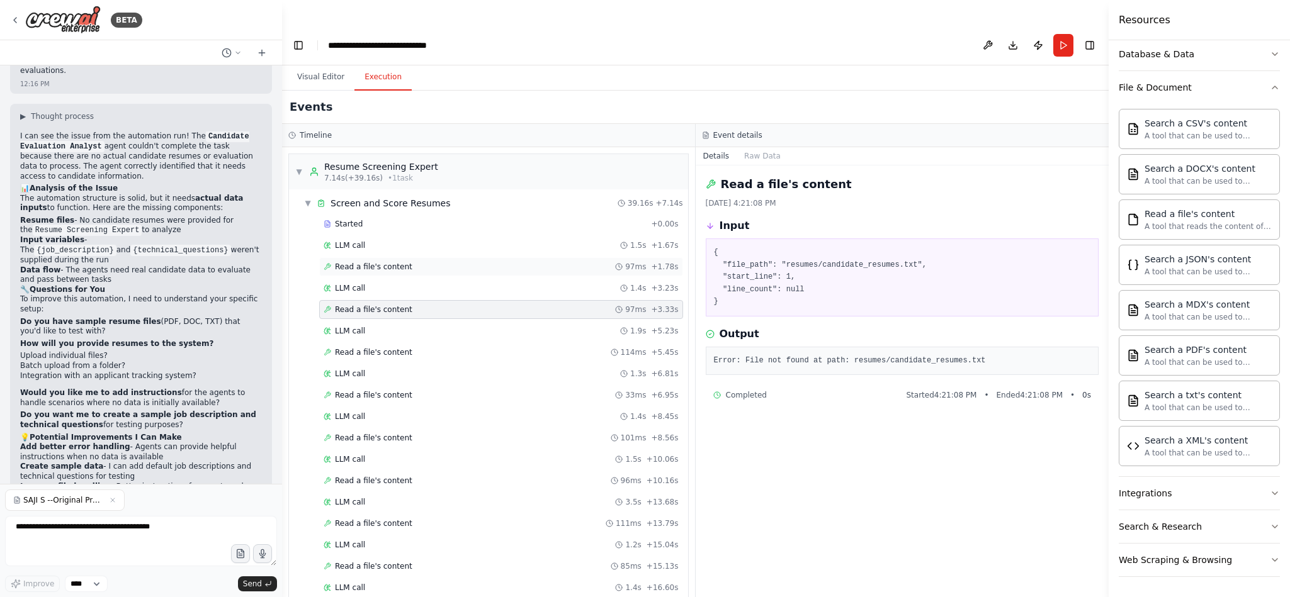
click at [398, 262] on span "Read a file's content" at bounding box center [373, 267] width 77 height 10
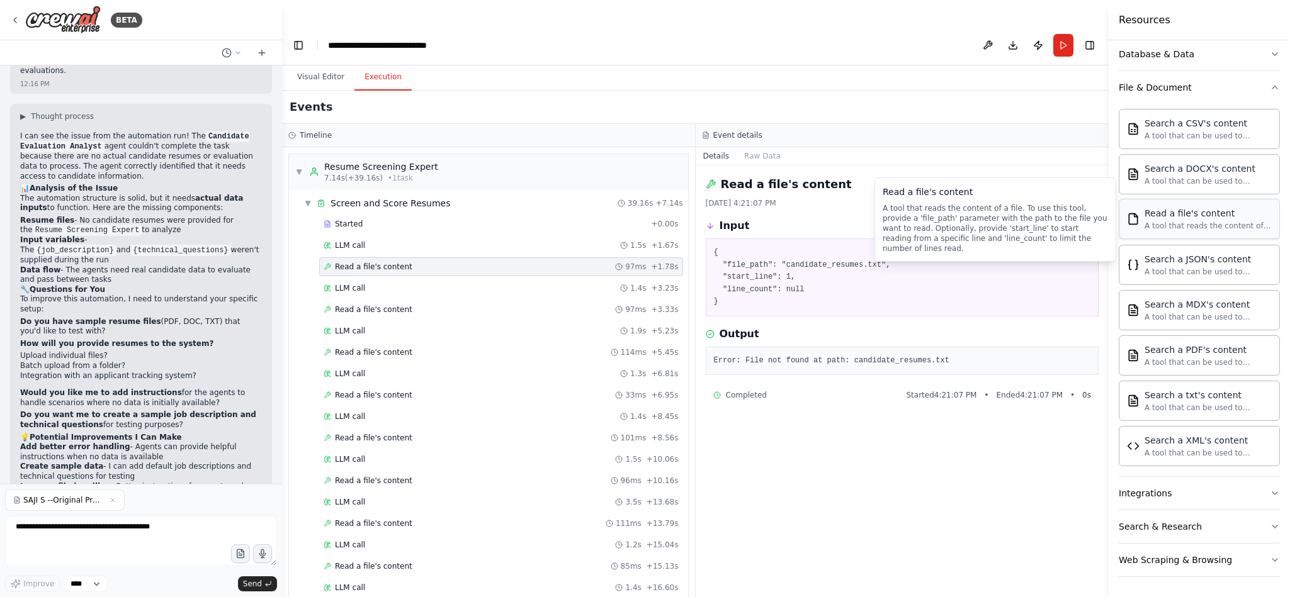
click at [1152, 221] on div "A tool that reads the content of a file. To use this tool, provide a 'file_path…" at bounding box center [1207, 226] width 127 height 10
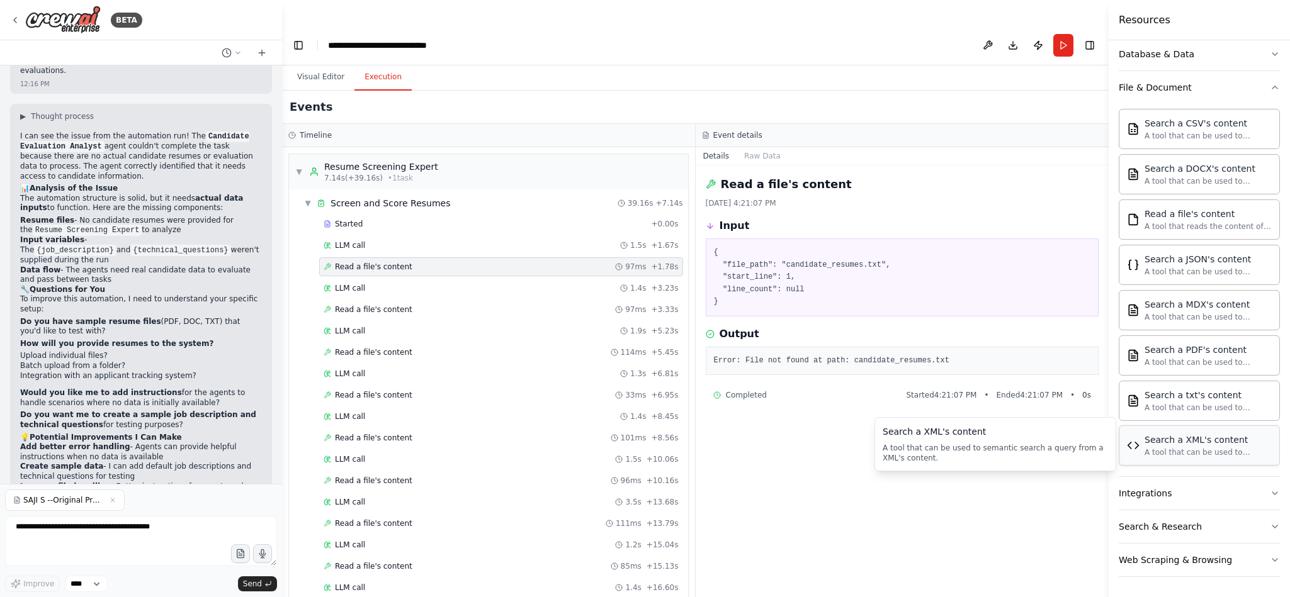
click at [1131, 452] on div "Search a XML's content A tool that can be used to semantic search a query from …" at bounding box center [1199, 446] width 145 height 24
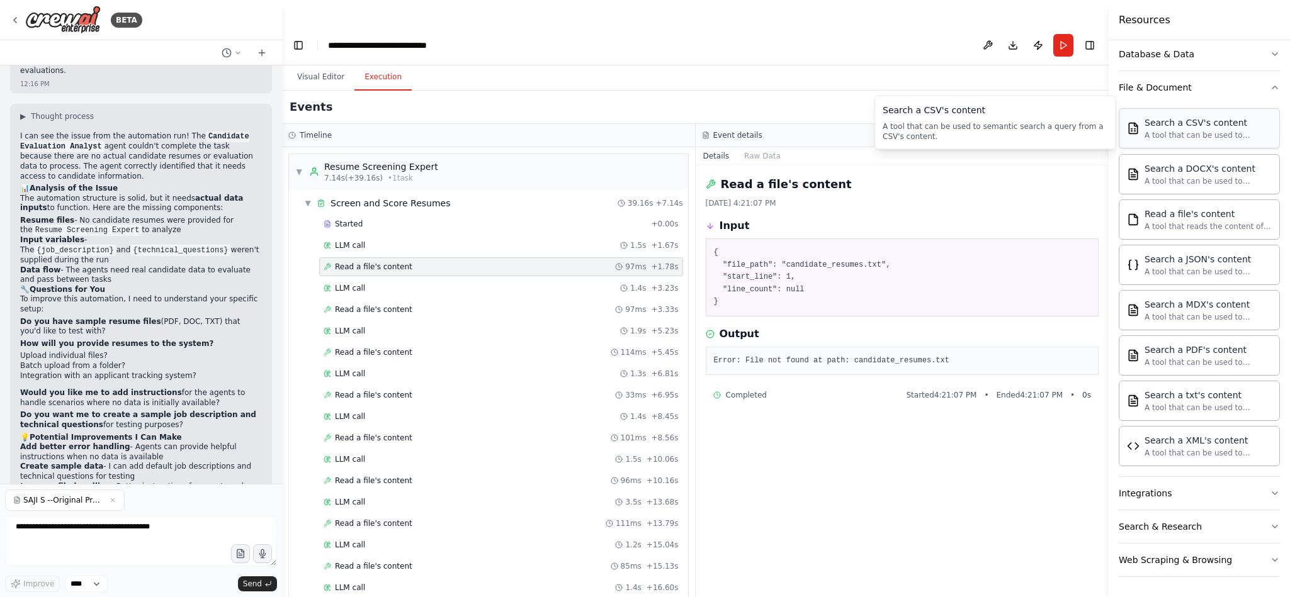
click at [1203, 130] on div "A tool that can be used to semantic search a query from a CSV's content." at bounding box center [1207, 135] width 127 height 10
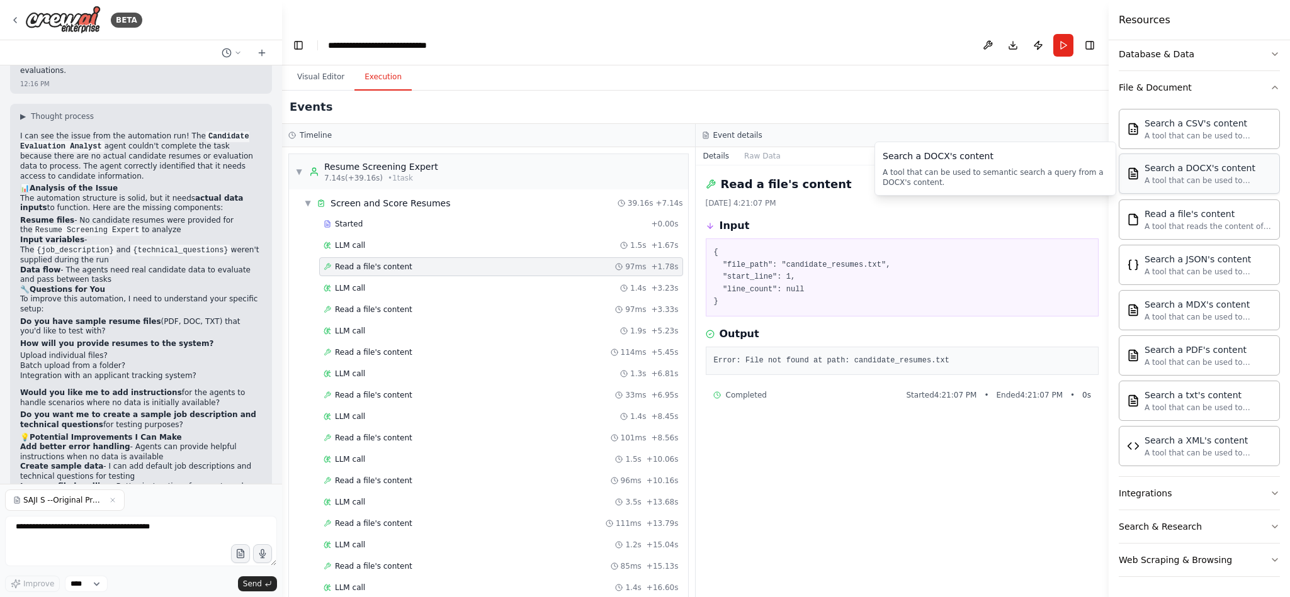
click at [1196, 178] on div "A tool that can be used to semantic search a query from a DOCX's content." at bounding box center [1207, 181] width 127 height 10
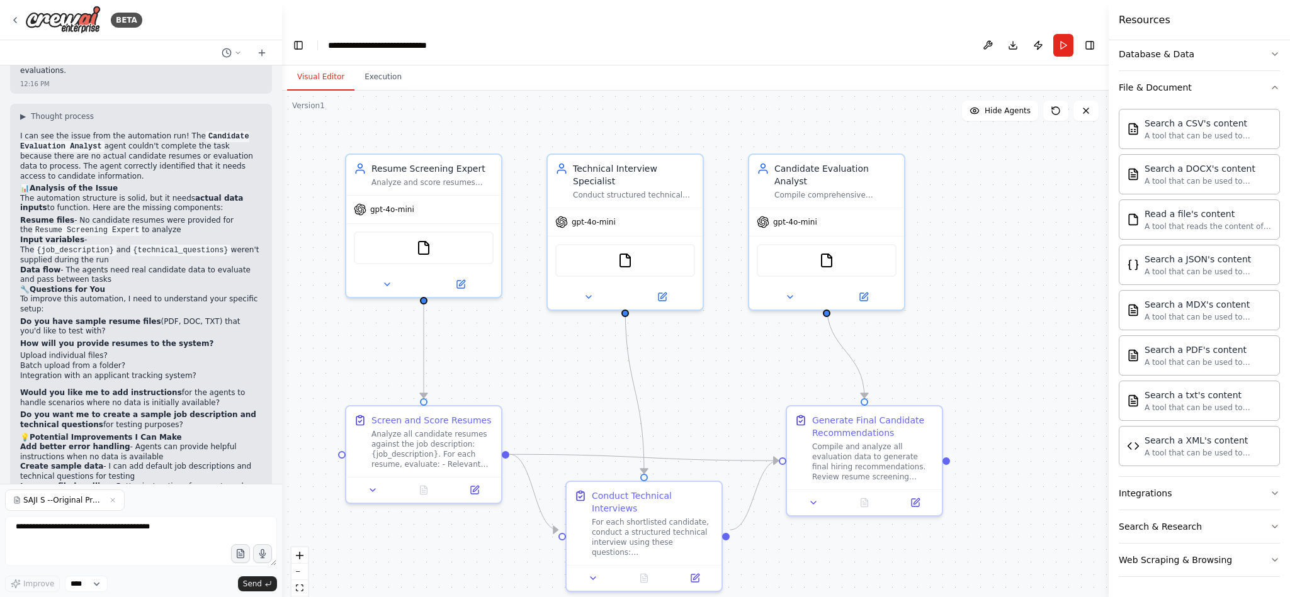
click at [321, 64] on button "Visual Editor" at bounding box center [320, 77] width 67 height 26
click at [414, 229] on div "FileReadTool" at bounding box center [424, 245] width 140 height 33
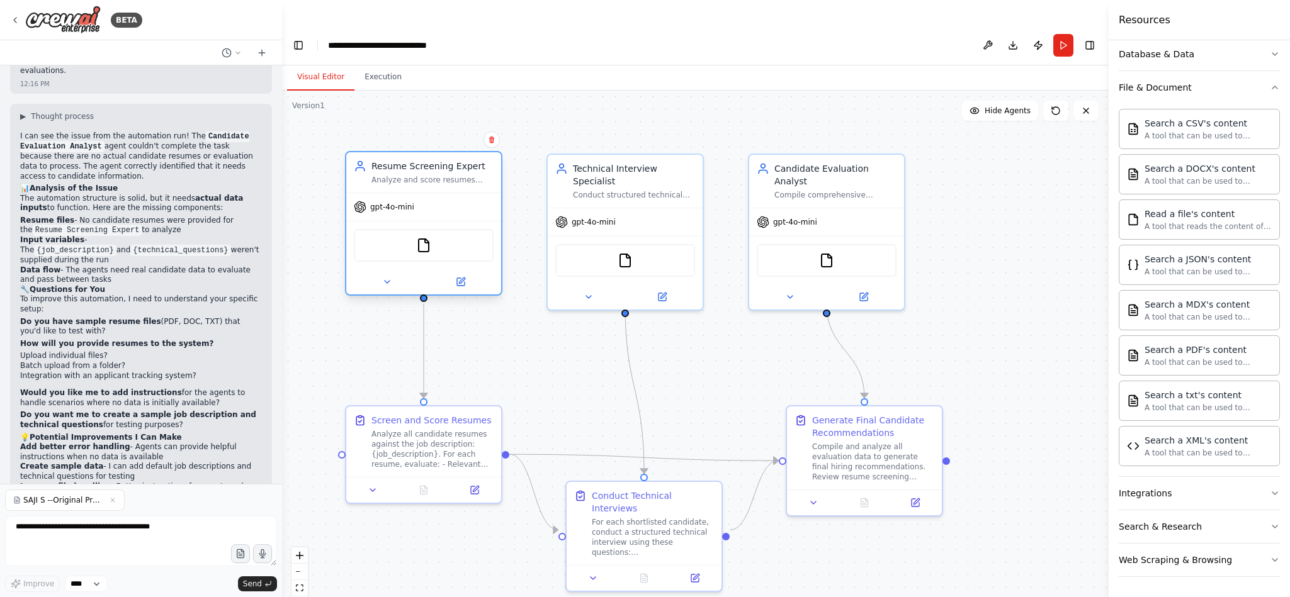
click at [414, 229] on div "FileReadTool" at bounding box center [424, 245] width 140 height 33
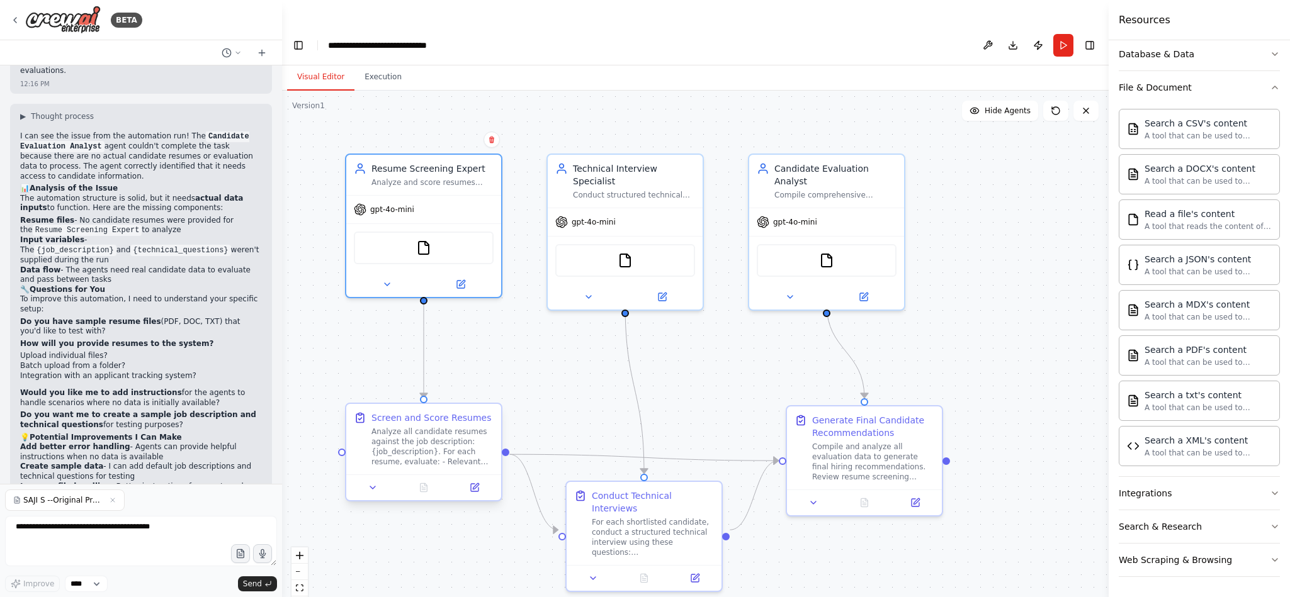
click at [416, 439] on div "Analyze all candidate resumes against the job description: {job_description}. F…" at bounding box center [432, 447] width 122 height 40
click at [370, 483] on icon at bounding box center [373, 488] width 10 height 10
click at [474, 475] on div at bounding box center [423, 488] width 155 height 26
click at [775, 561] on div ".deletable-edge-delete-btn { width: 20px; height: 20px; border: 0px solid #ffff…" at bounding box center [695, 357] width 826 height 532
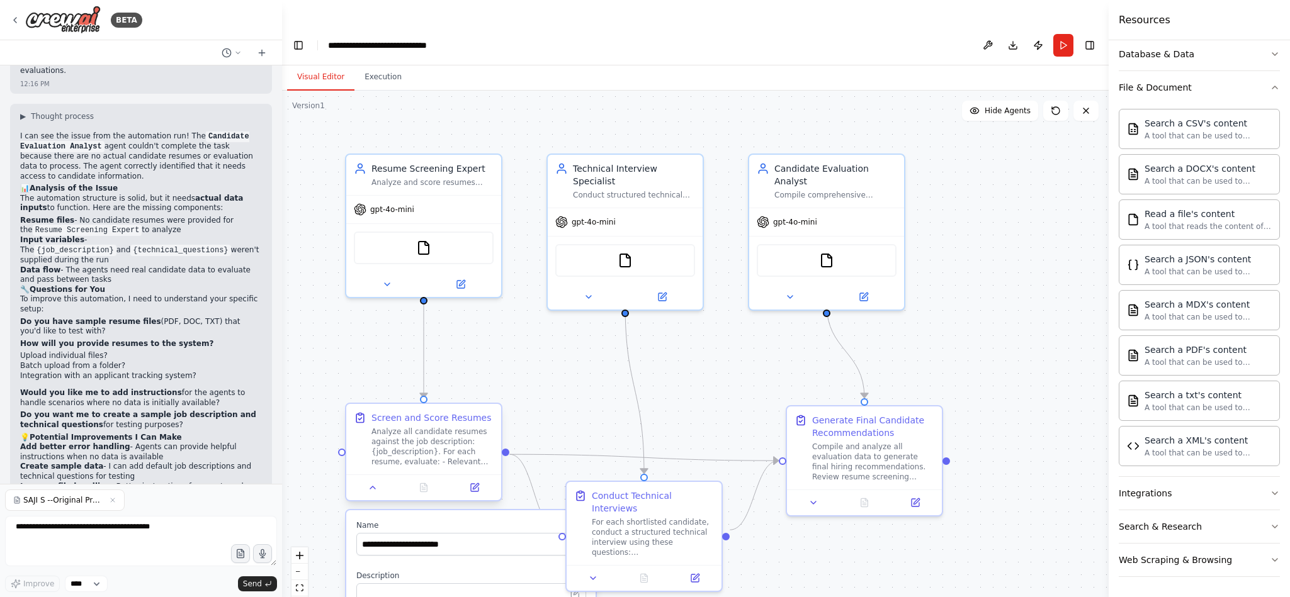
click at [450, 427] on div "Analyze all candidate resumes against the job description: {job_description}. F…" at bounding box center [432, 447] width 122 height 40
click at [397, 533] on input "**********" at bounding box center [470, 544] width 229 height 23
click at [488, 533] on input "**********" at bounding box center [470, 544] width 229 height 23
click at [896, 566] on div ".deletable-edge-delete-btn { width: 20px; height: 20px; border: 0px solid #ffff…" at bounding box center [695, 357] width 826 height 532
click at [1272, 493] on icon "button" at bounding box center [1274, 493] width 5 height 3
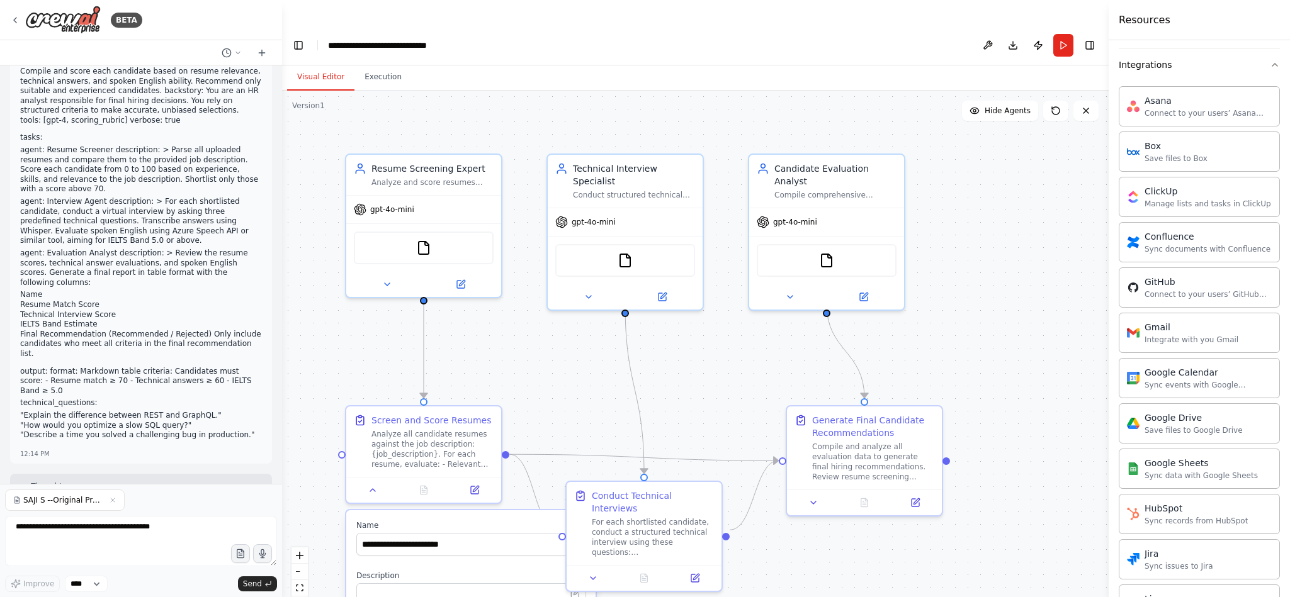
scroll to position [0, 0]
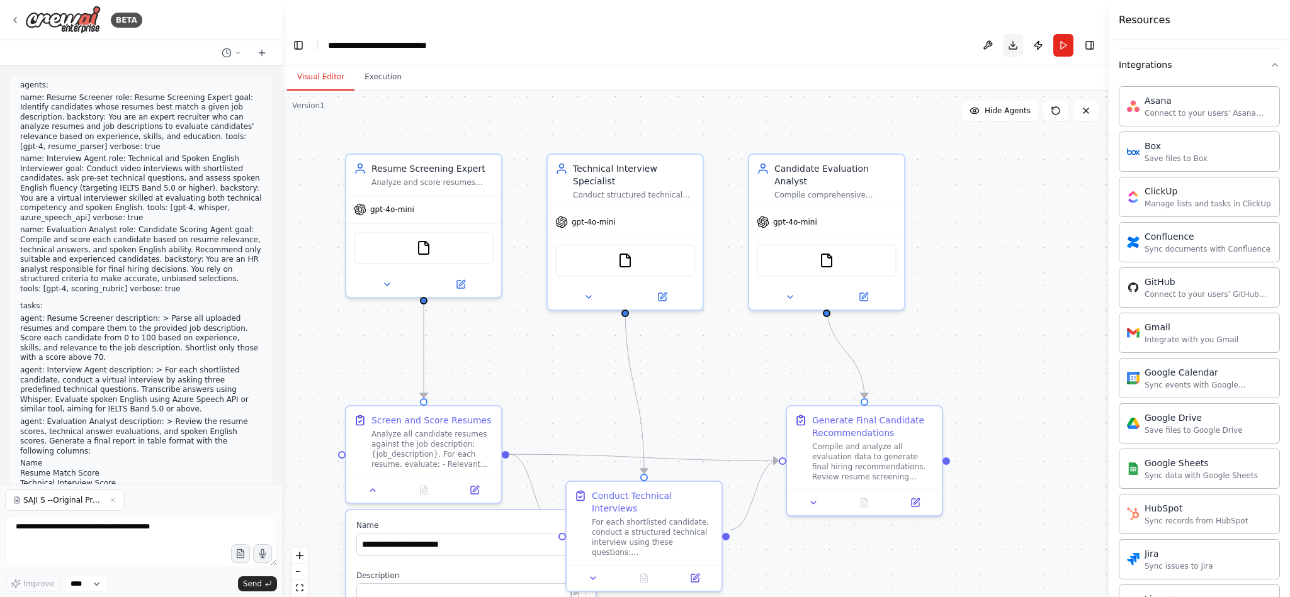
click at [1012, 34] on button "Download" at bounding box center [1013, 45] width 20 height 23
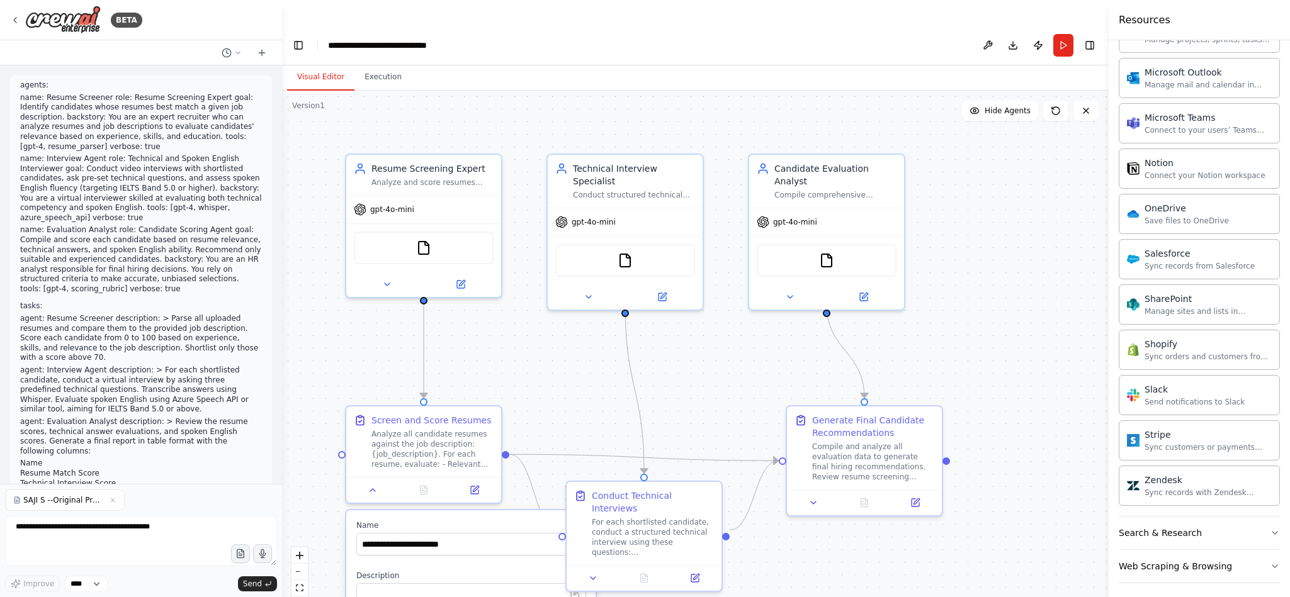
scroll to position [1250, 0]
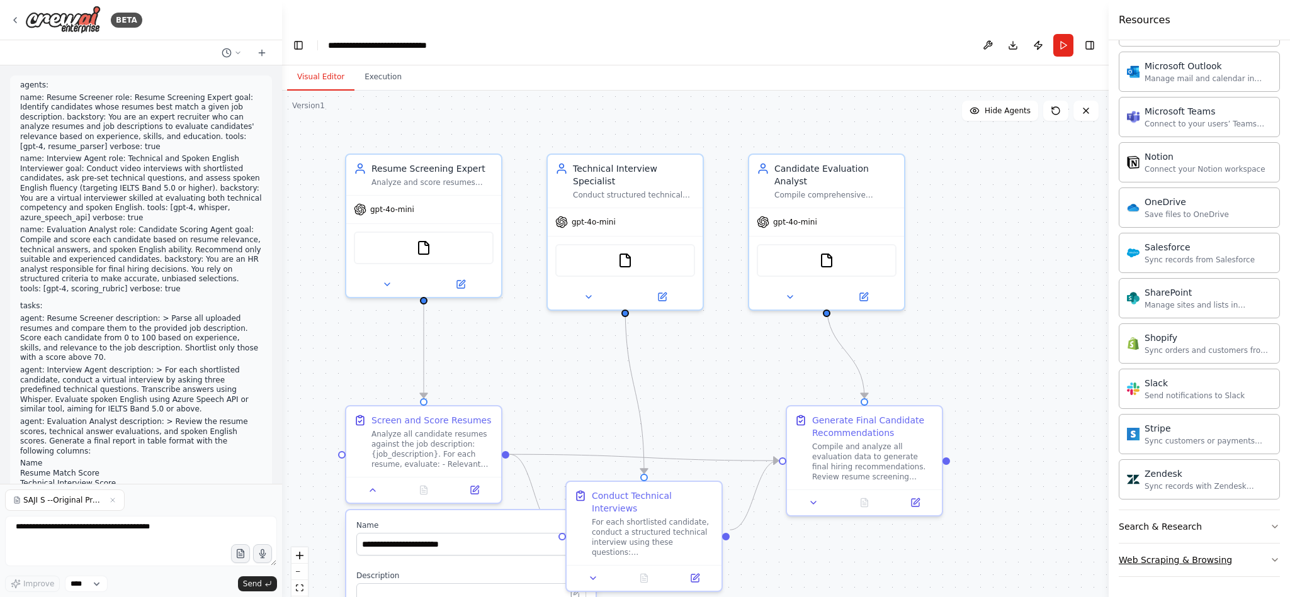
click at [1269, 559] on icon "button" at bounding box center [1274, 560] width 10 height 10
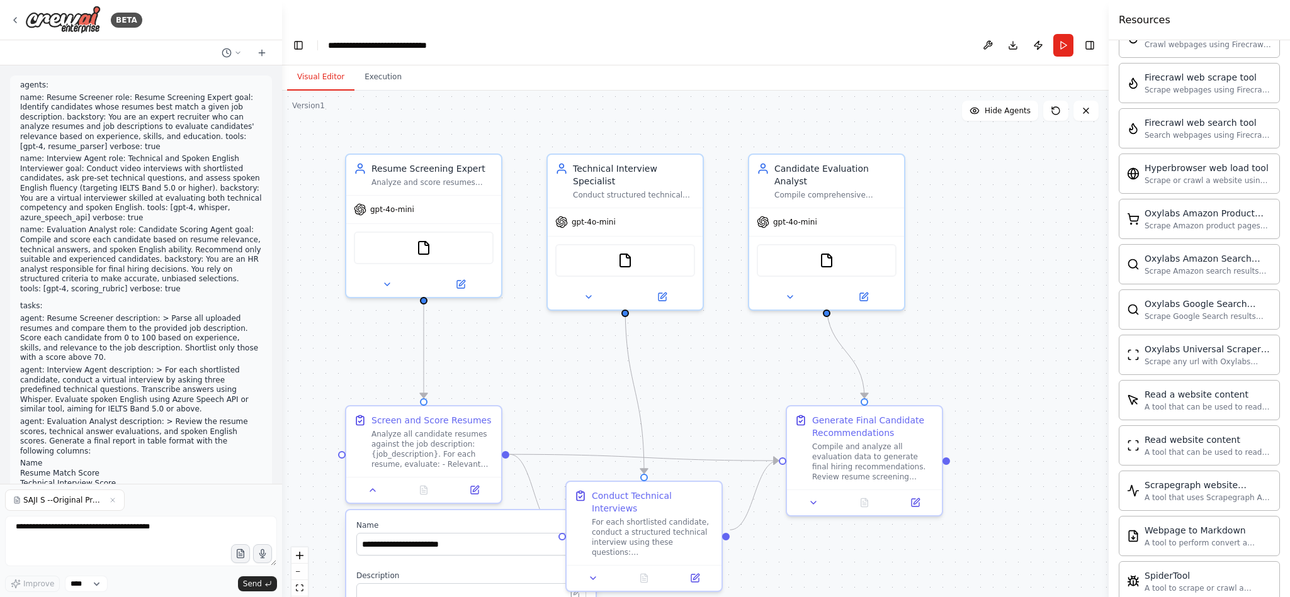
scroll to position [1950, 0]
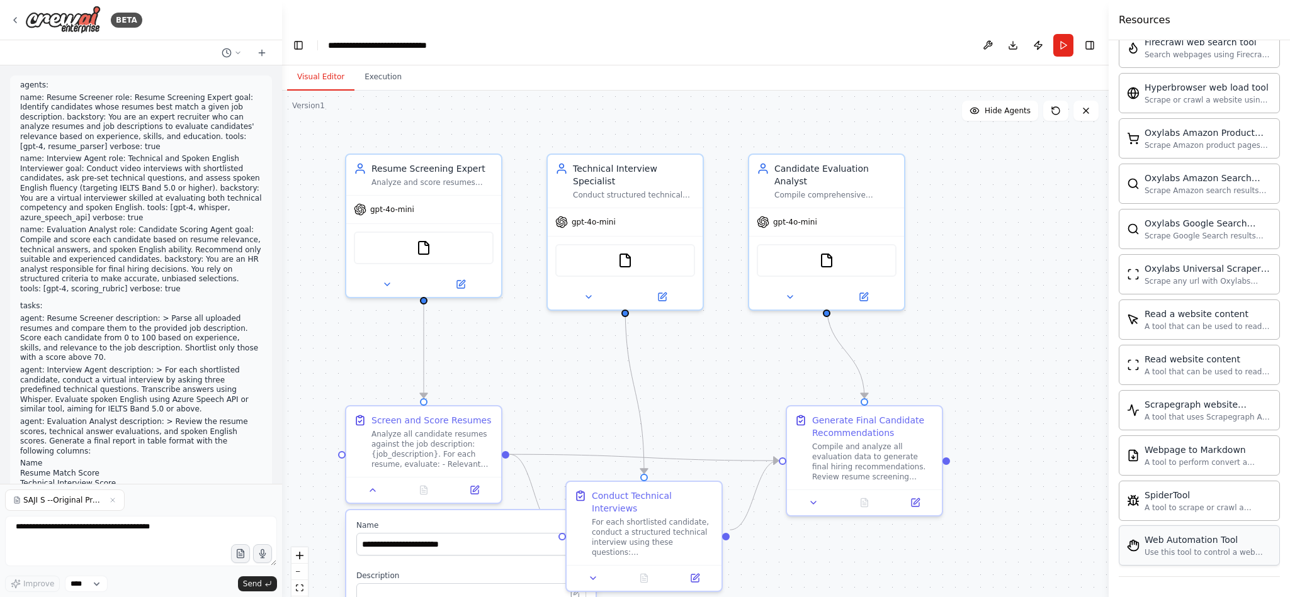
click at [1182, 548] on div "Use this tool to control a web browser and interact with websites using natural…" at bounding box center [1207, 553] width 127 height 10
click at [1062, 34] on button "Run" at bounding box center [1063, 45] width 20 height 23
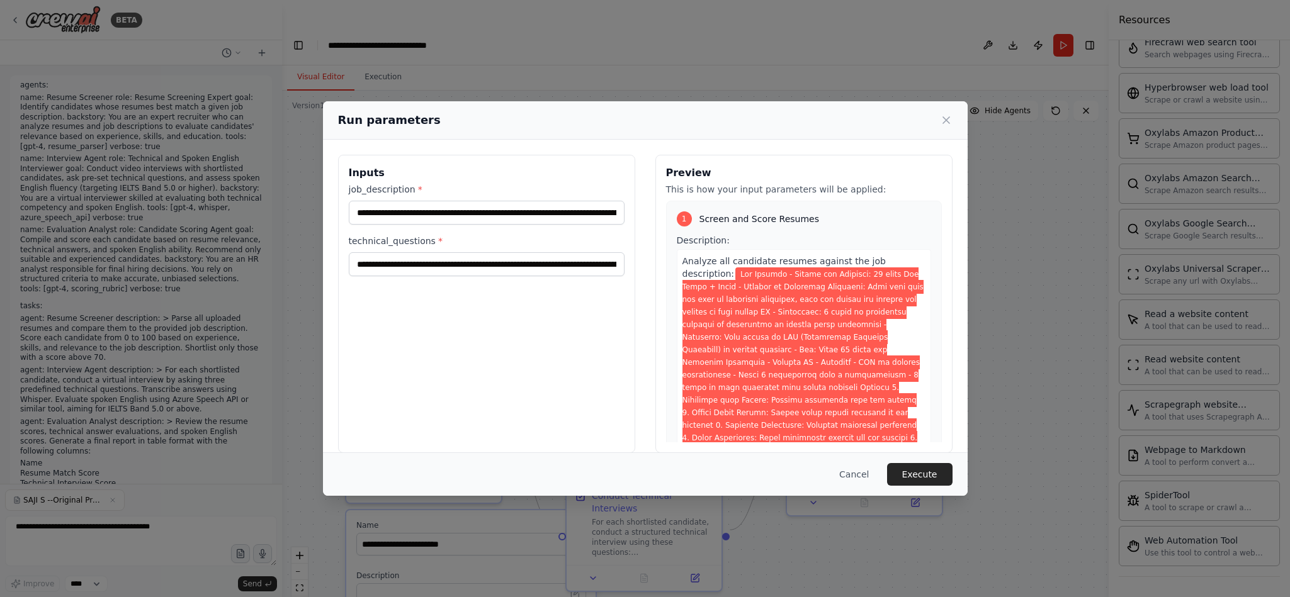
click at [410, 245] on label "technical_questions *" at bounding box center [487, 241] width 276 height 13
click at [410, 252] on input "**********" at bounding box center [487, 264] width 276 height 24
click at [506, 342] on div "**********" at bounding box center [486, 304] width 297 height 298
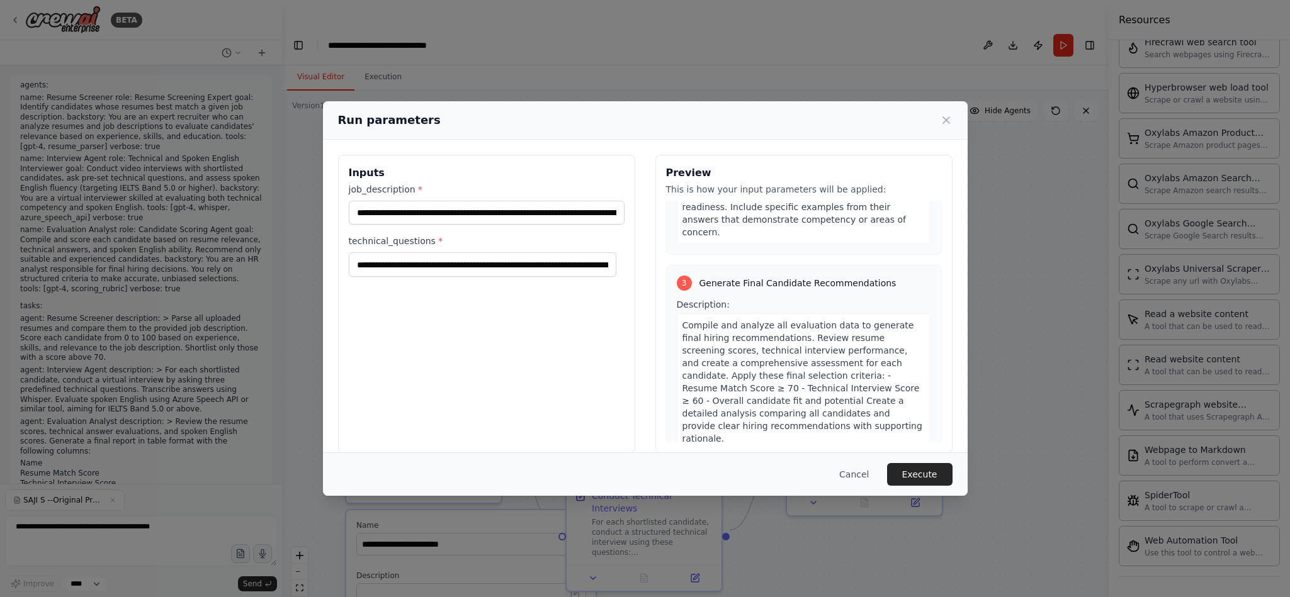
scroll to position [1065, 0]
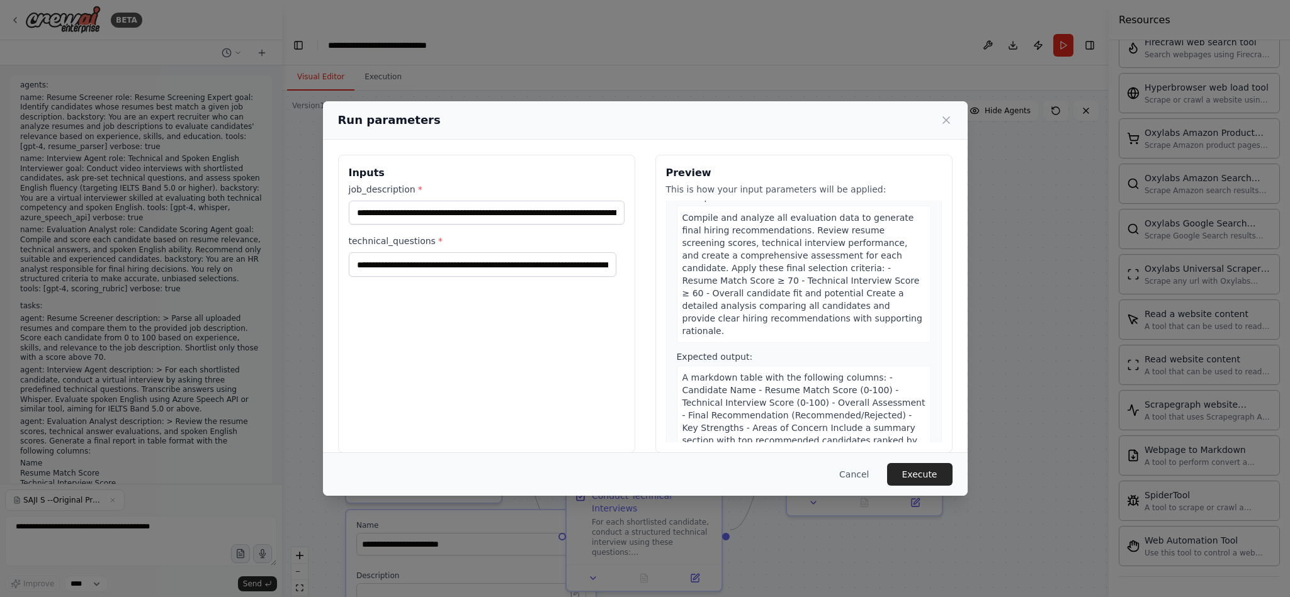
click at [438, 315] on div "**********" at bounding box center [486, 304] width 297 height 298
click at [929, 476] on button "Execute" at bounding box center [919, 474] width 65 height 23
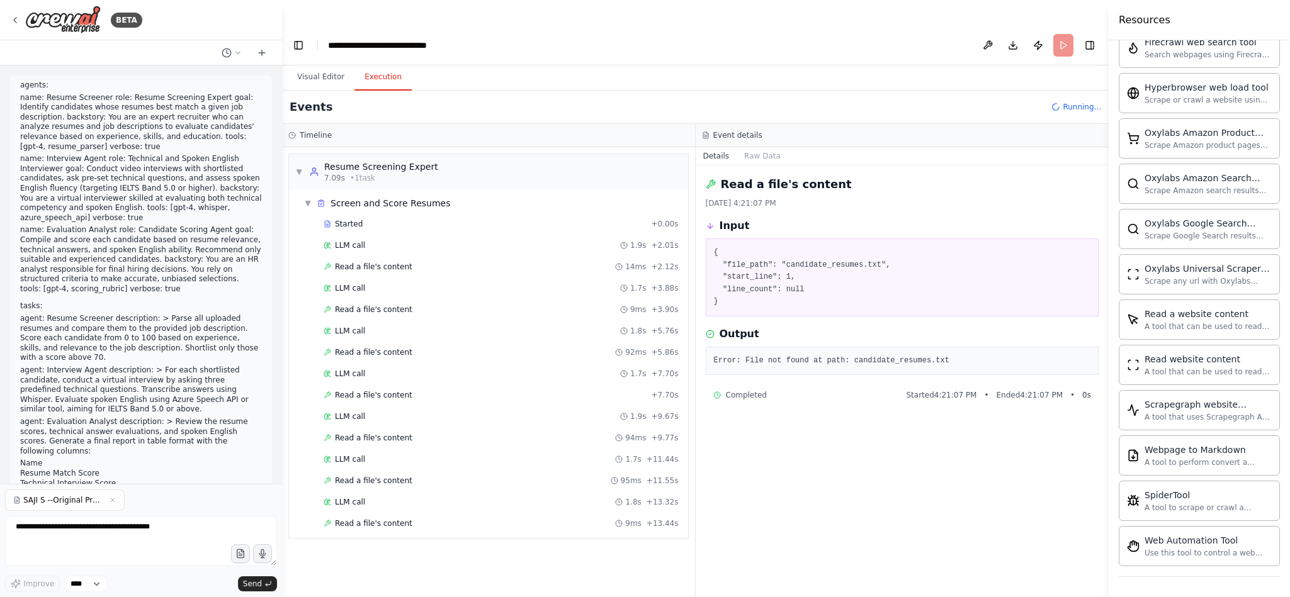
click at [834, 327] on div "Output Error: File not found at path: candidate_resumes.txt" at bounding box center [901, 351] width 393 height 49
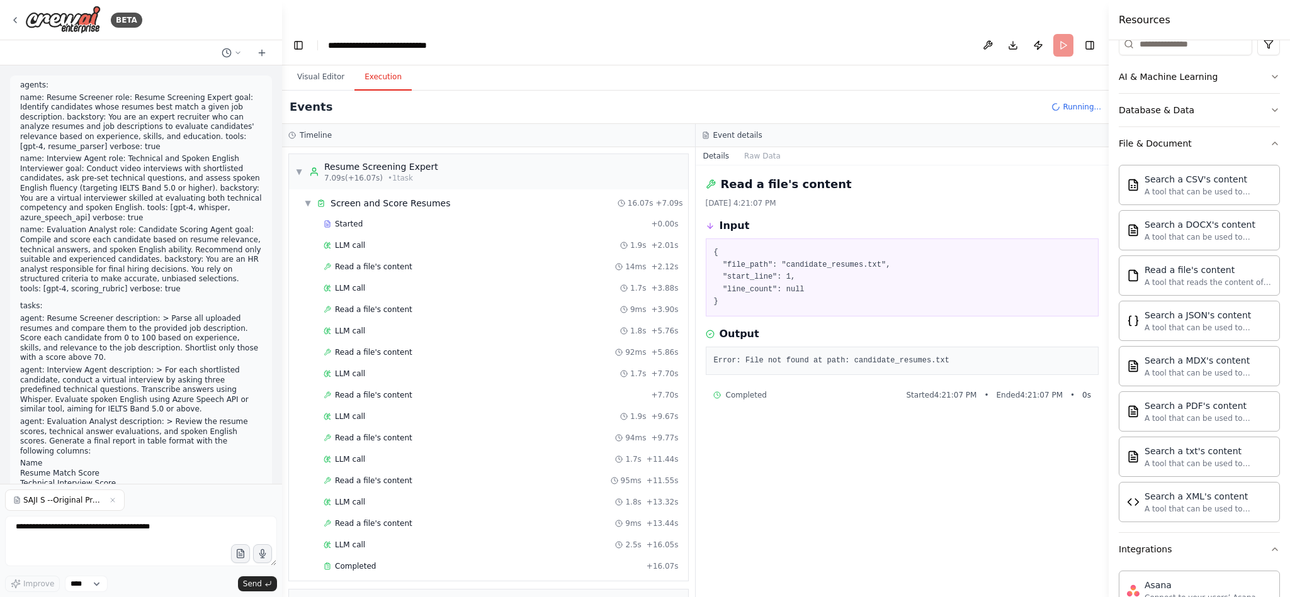
scroll to position [149, 0]
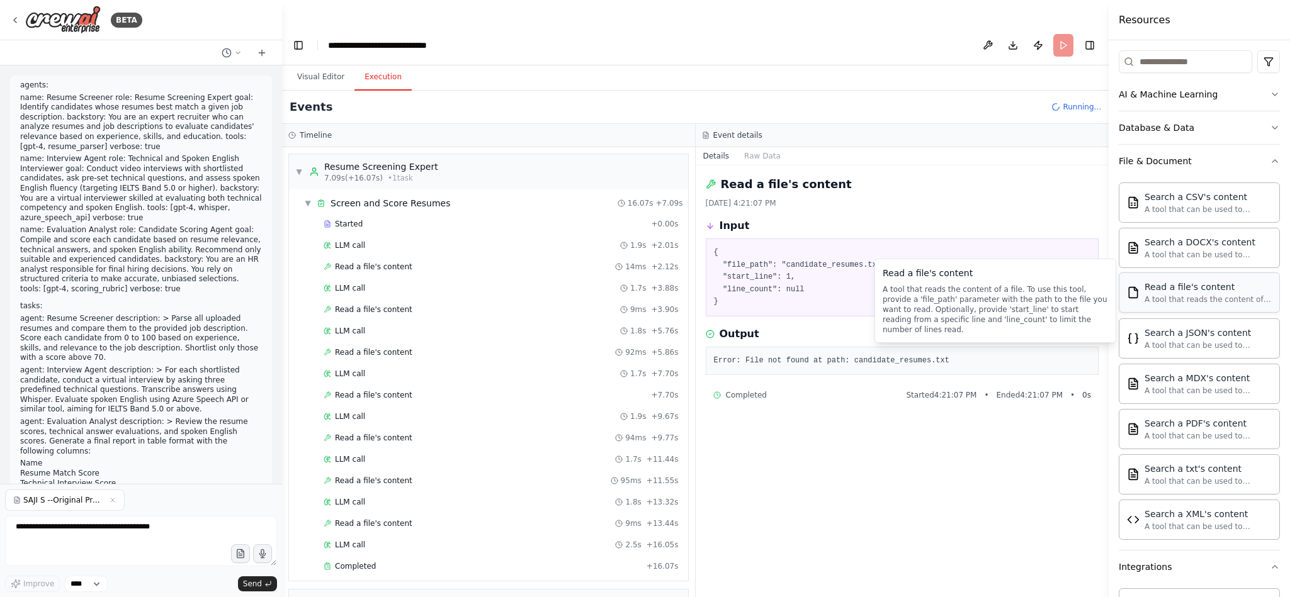
click at [1203, 301] on div "A tool that reads the content of a file. To use this tool, provide a 'file_path…" at bounding box center [1207, 300] width 127 height 10
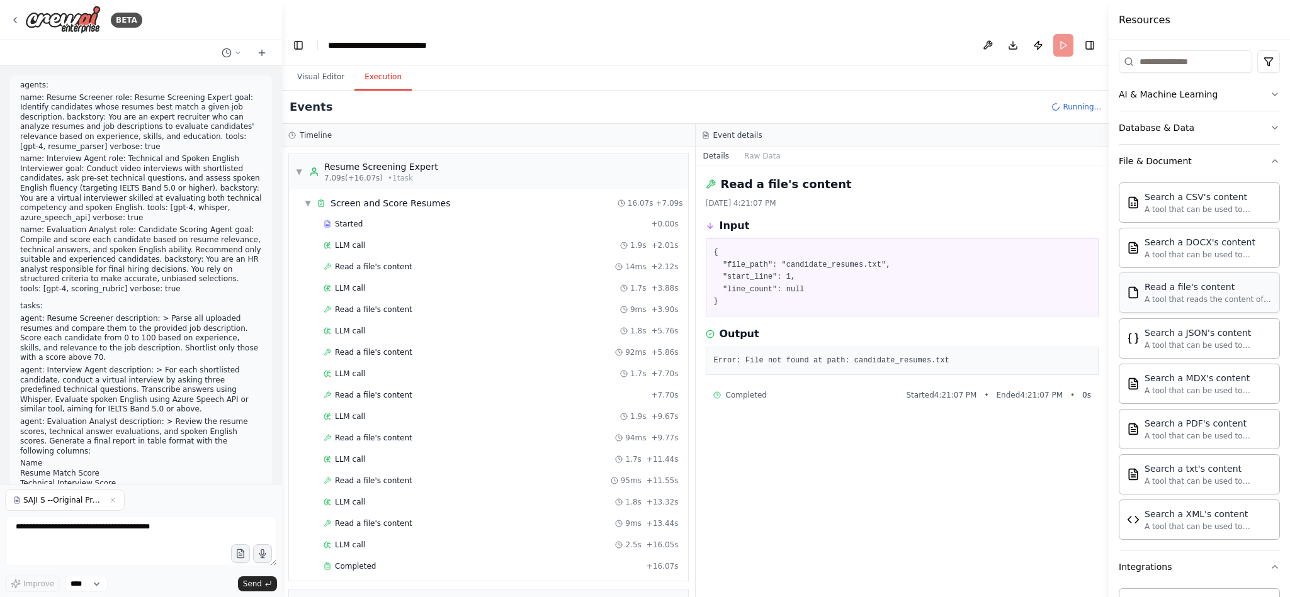
click at [1203, 301] on div "A tool that reads the content of a file. To use this tool, provide a 'file_path…" at bounding box center [1207, 300] width 127 height 10
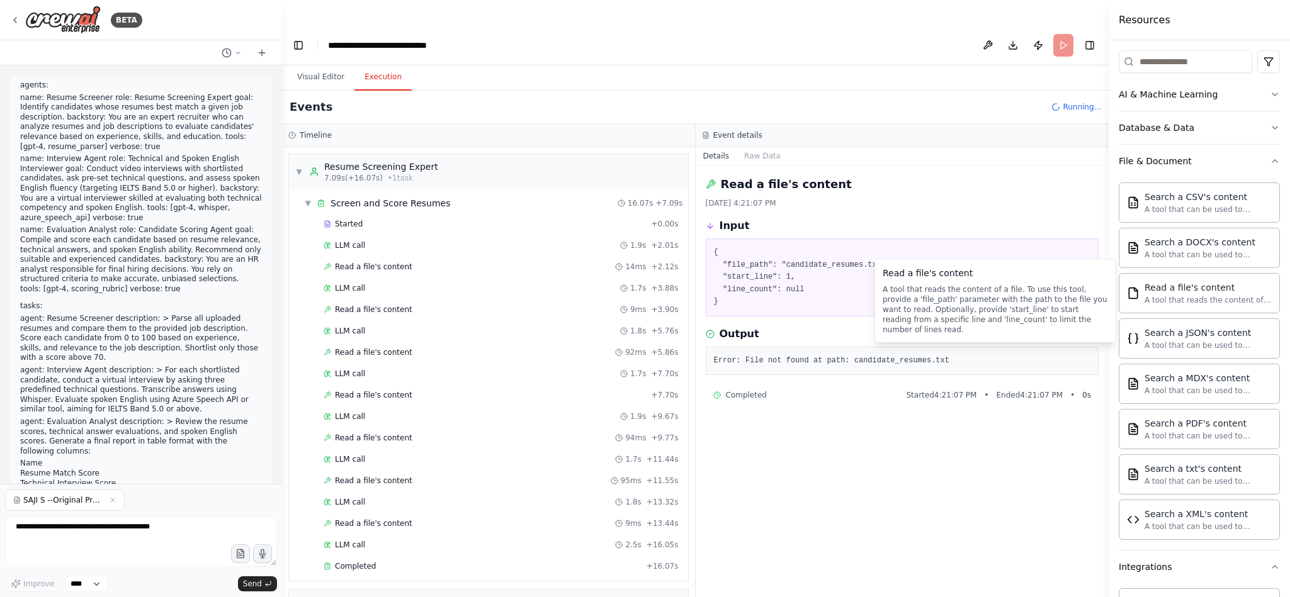
click at [937, 310] on div "A tool that reads the content of a file. To use this tool, provide a 'file_path…" at bounding box center [994, 309] width 225 height 50
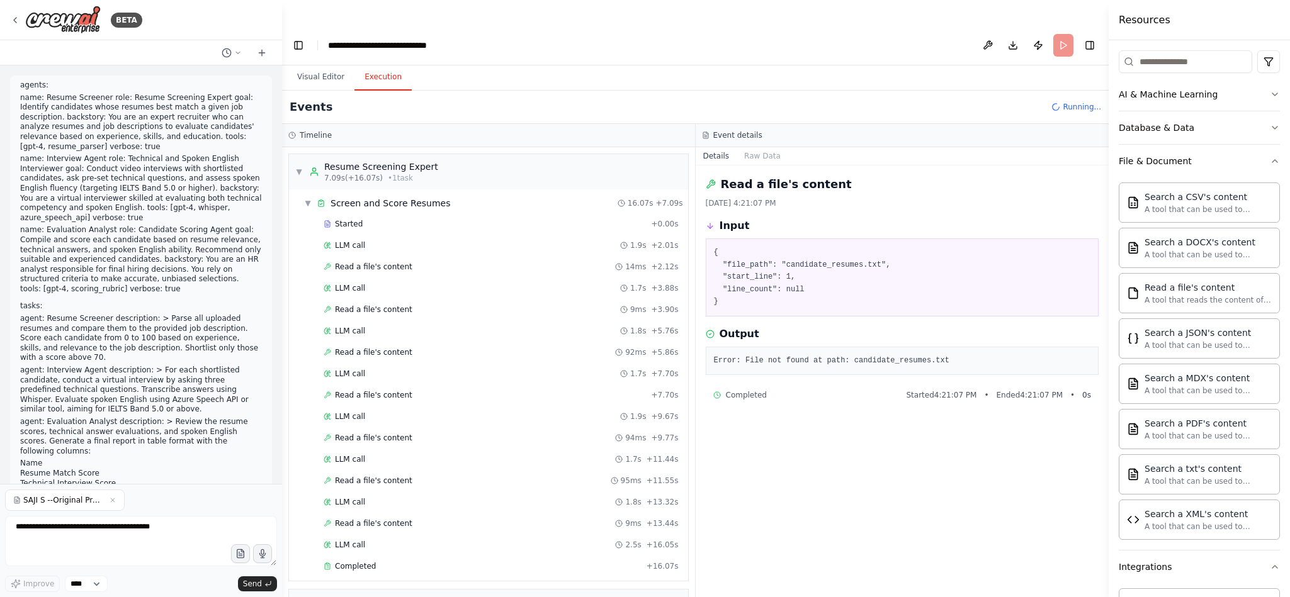
click at [888, 466] on div "Read a file's content 9/24/2025, 4:21:07 PM Input { "file_path": "candidate_res…" at bounding box center [901, 394] width 413 height 457
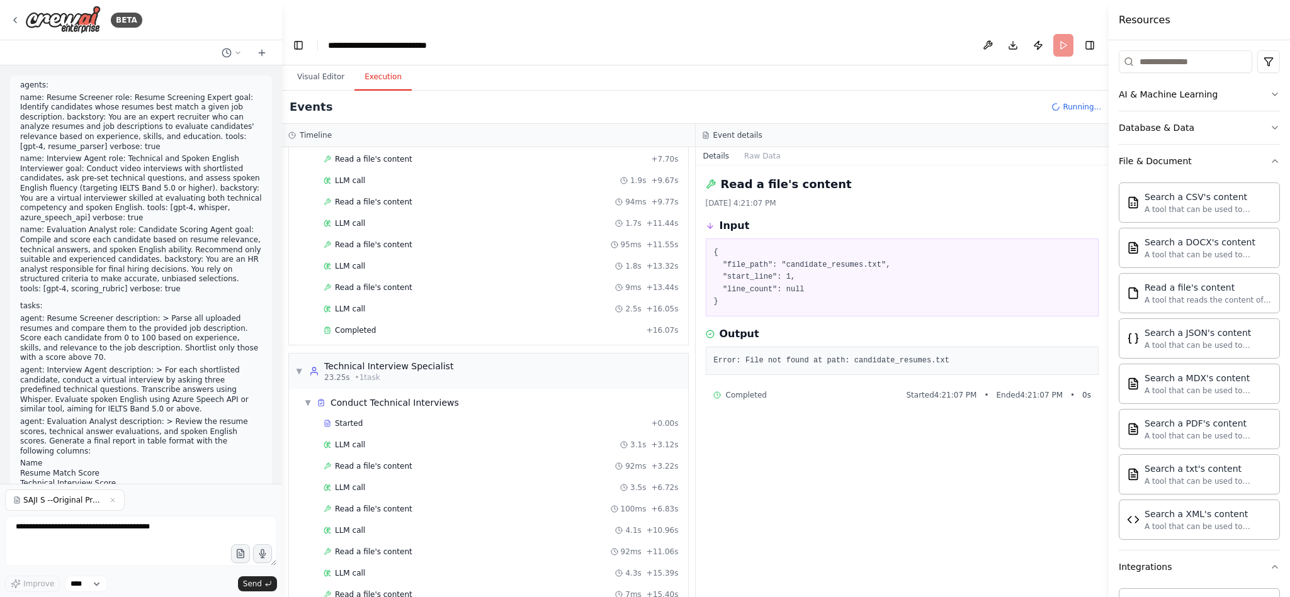
scroll to position [321, 0]
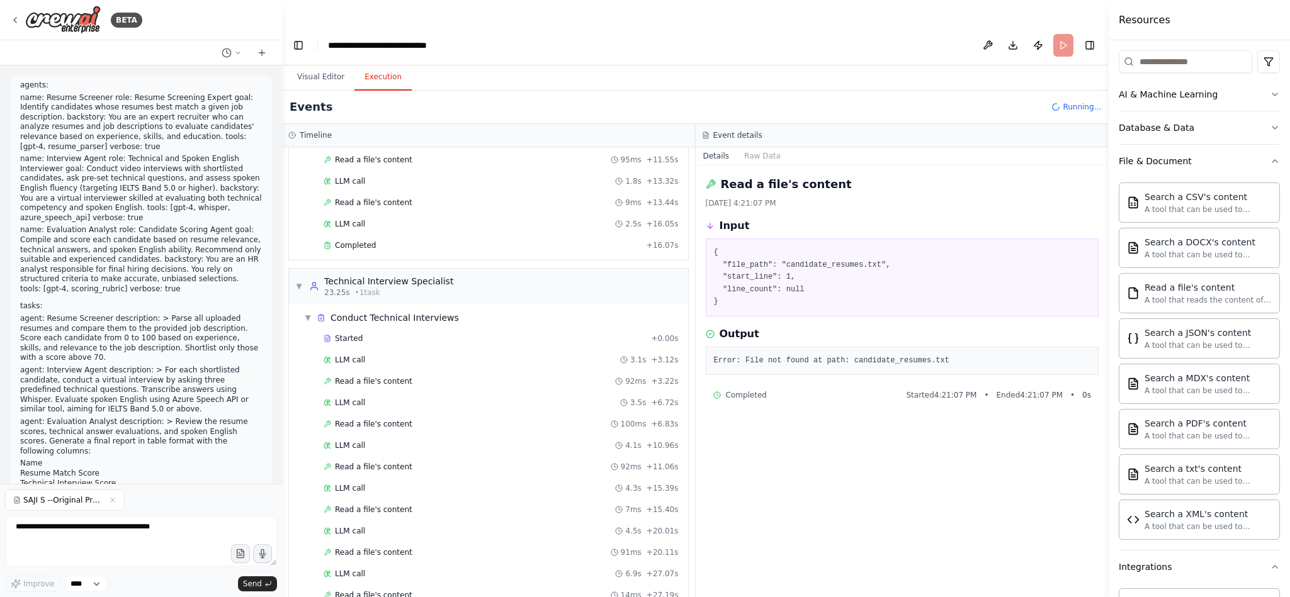
click at [694, 590] on div "▼ Resume Screening Expert 7.09s (+16.07s) • 1 task ▼ Screen and Score Resumes 1…" at bounding box center [488, 384] width 413 height 475
click at [1042, 34] on button "Publish" at bounding box center [1038, 45] width 20 height 23
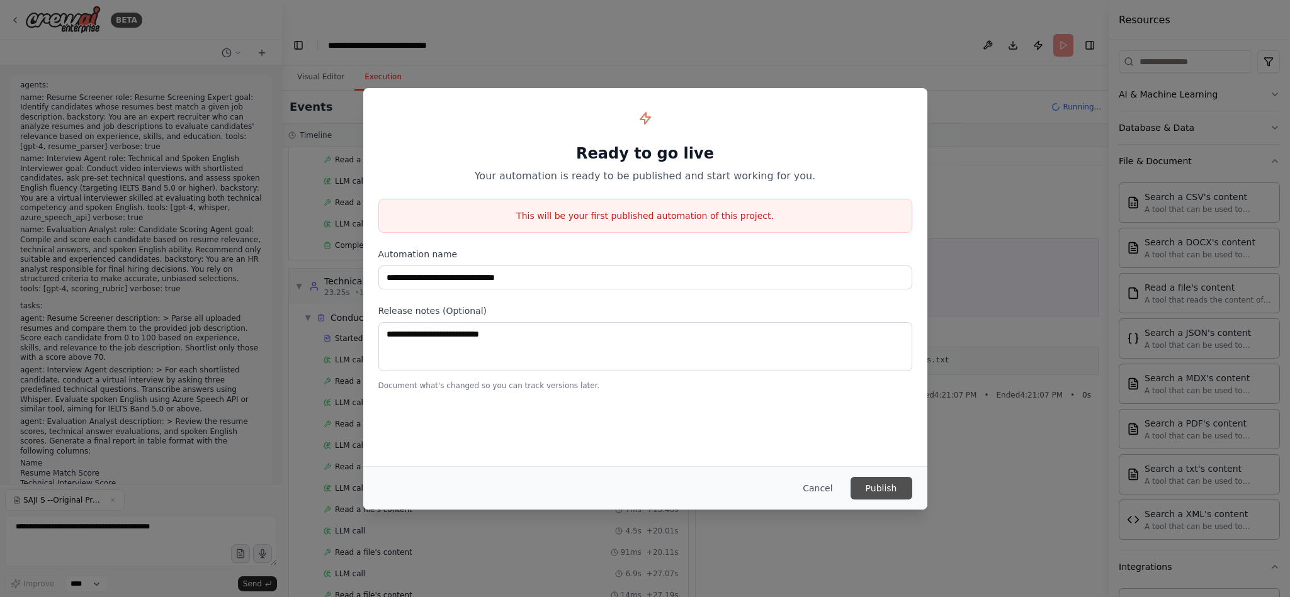
click at [884, 489] on button "Publish" at bounding box center [881, 488] width 62 height 23
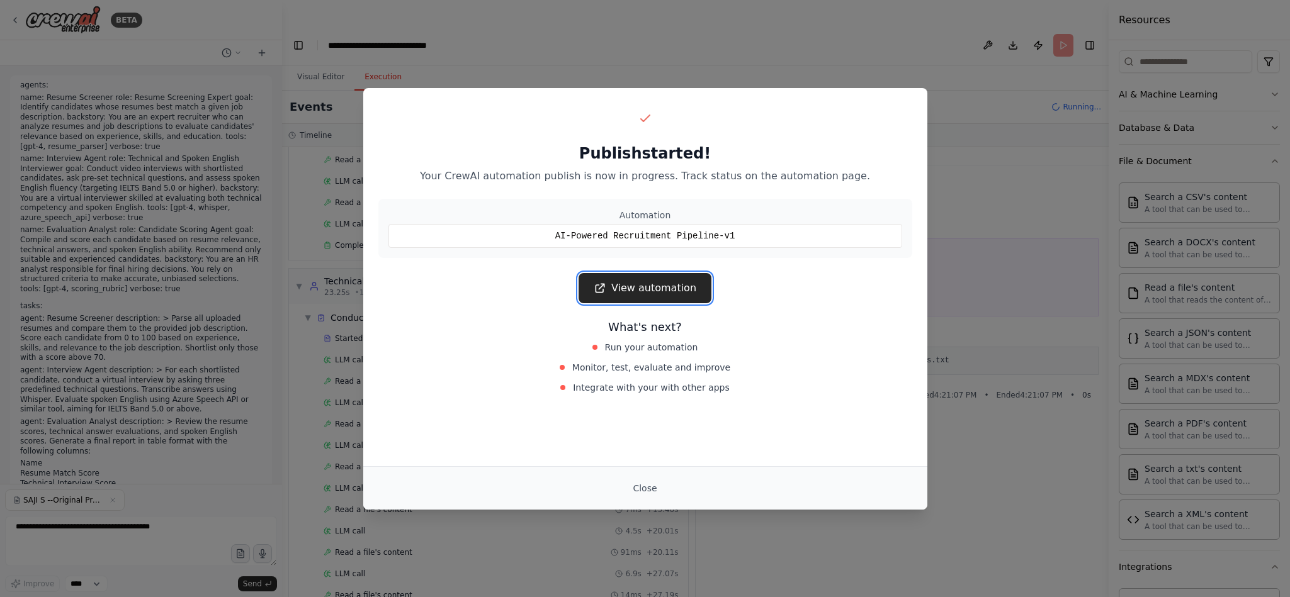
click at [635, 284] on link "View automation" at bounding box center [644, 288] width 133 height 30
drag, startPoint x: 1280, startPoint y: 117, endPoint x: 1286, endPoint y: 150, distance: 33.3
click at [1286, 150] on div "Publish started! Your CrewAI automation publish is now in progress. Track statu…" at bounding box center [645, 298] width 1290 height 597
click at [644, 484] on button "Close" at bounding box center [644, 488] width 44 height 23
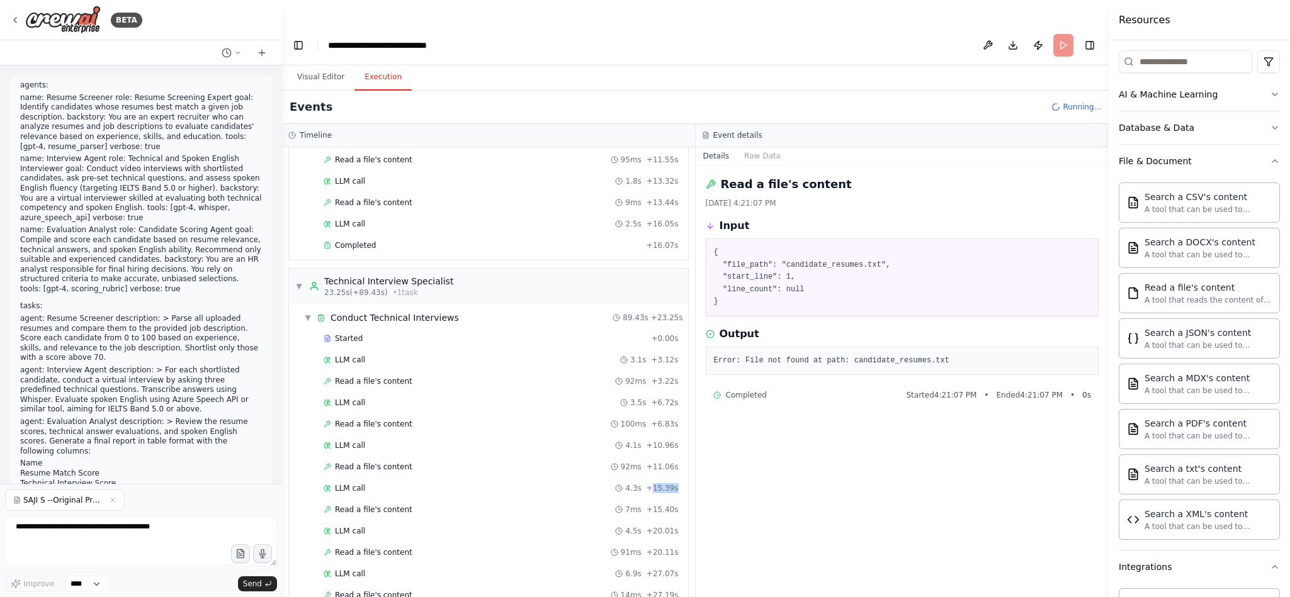
click at [646, 484] on span "+ 15.39s" at bounding box center [662, 488] width 32 height 10
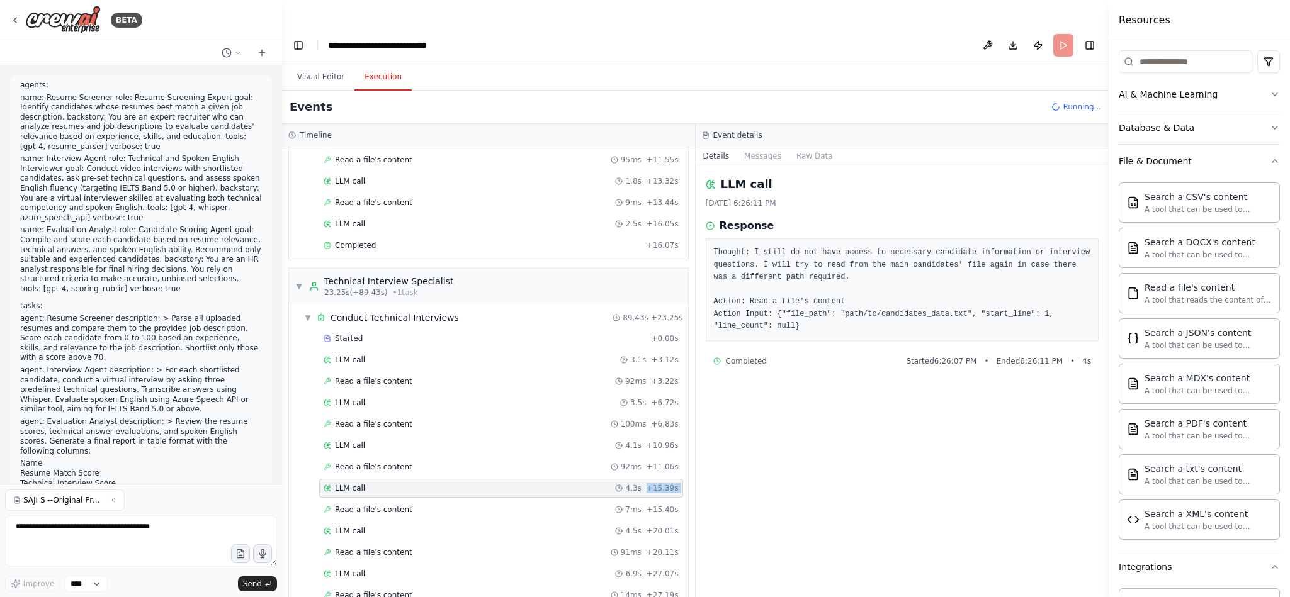
click at [646, 484] on span "+ 15.39s" at bounding box center [662, 488] width 32 height 10
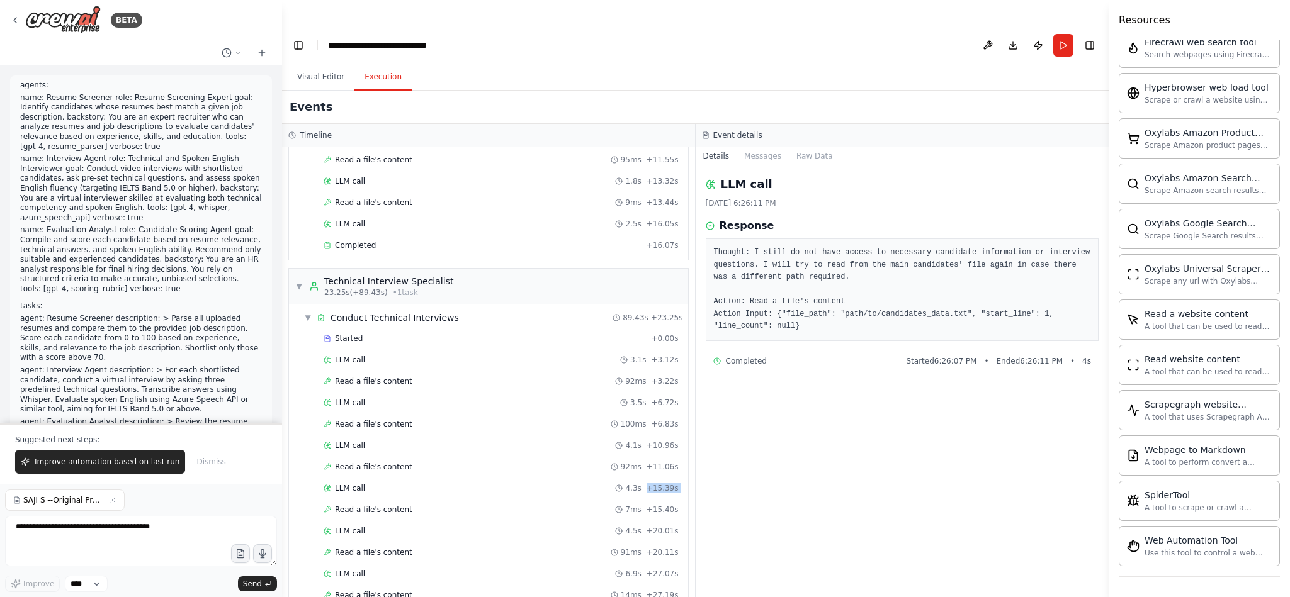
scroll to position [1950, 0]
drag, startPoint x: 279, startPoint y: 103, endPoint x: 278, endPoint y: 123, distance: 20.2
click at [278, 138] on div at bounding box center [279, 298] width 5 height 597
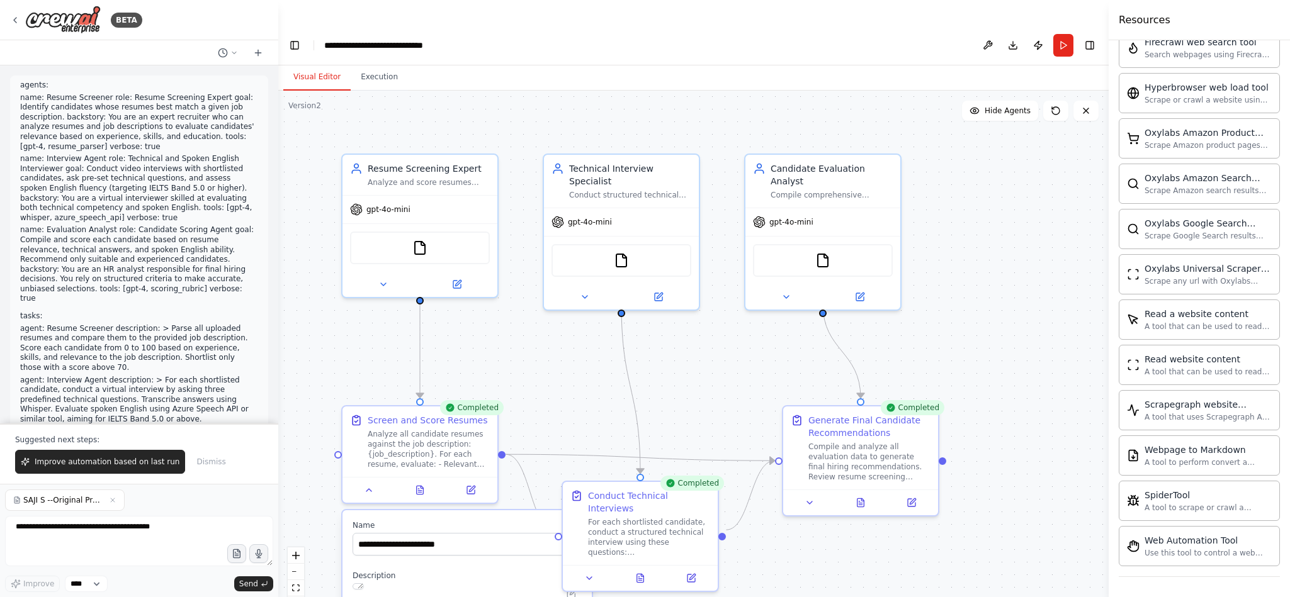
click at [306, 64] on button "Visual Editor" at bounding box center [316, 77] width 67 height 26
click at [1067, 34] on button "Run" at bounding box center [1063, 45] width 20 height 23
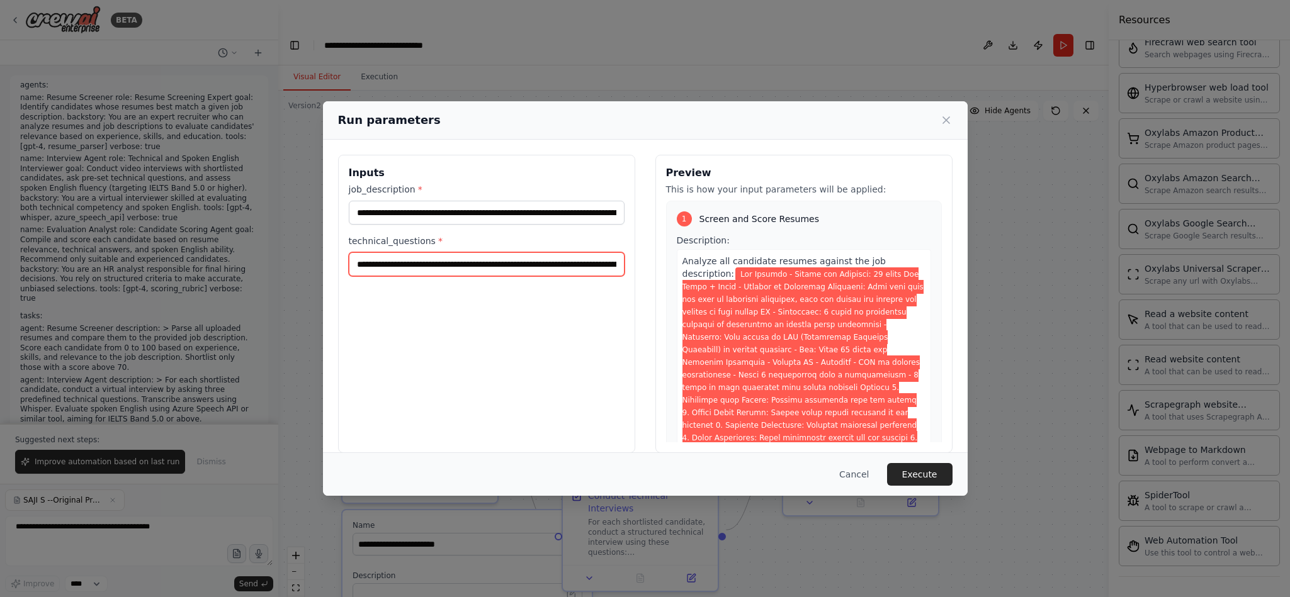
click at [427, 274] on input "**********" at bounding box center [487, 264] width 276 height 24
drag, startPoint x: 999, startPoint y: 446, endPoint x: 789, endPoint y: 516, distance: 221.7
click at [999, 446] on div "**********" at bounding box center [645, 298] width 1290 height 597
click at [999, 446] on div ".deletable-edge-delete-btn { width: 20px; height: 20px; border: 0px solid #ffff…" at bounding box center [693, 357] width 830 height 532
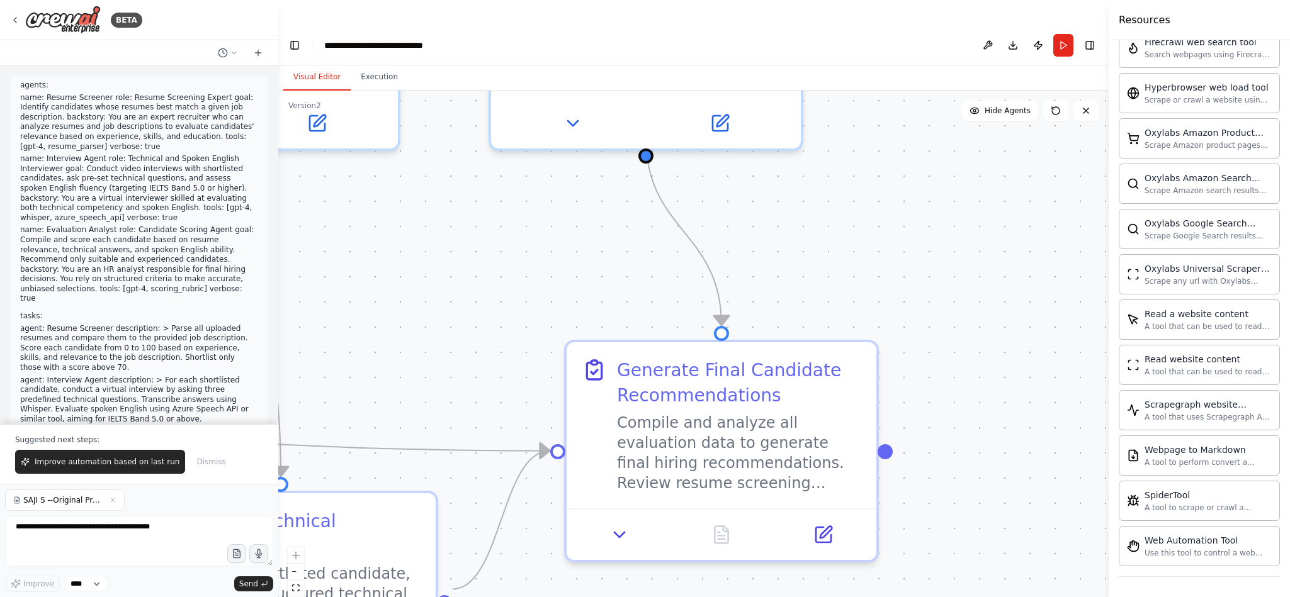
click at [791, 267] on div ".deletable-edge-delete-btn { width: 20px; height: 20px; border: 0px solid #ffff…" at bounding box center [693, 357] width 830 height 532
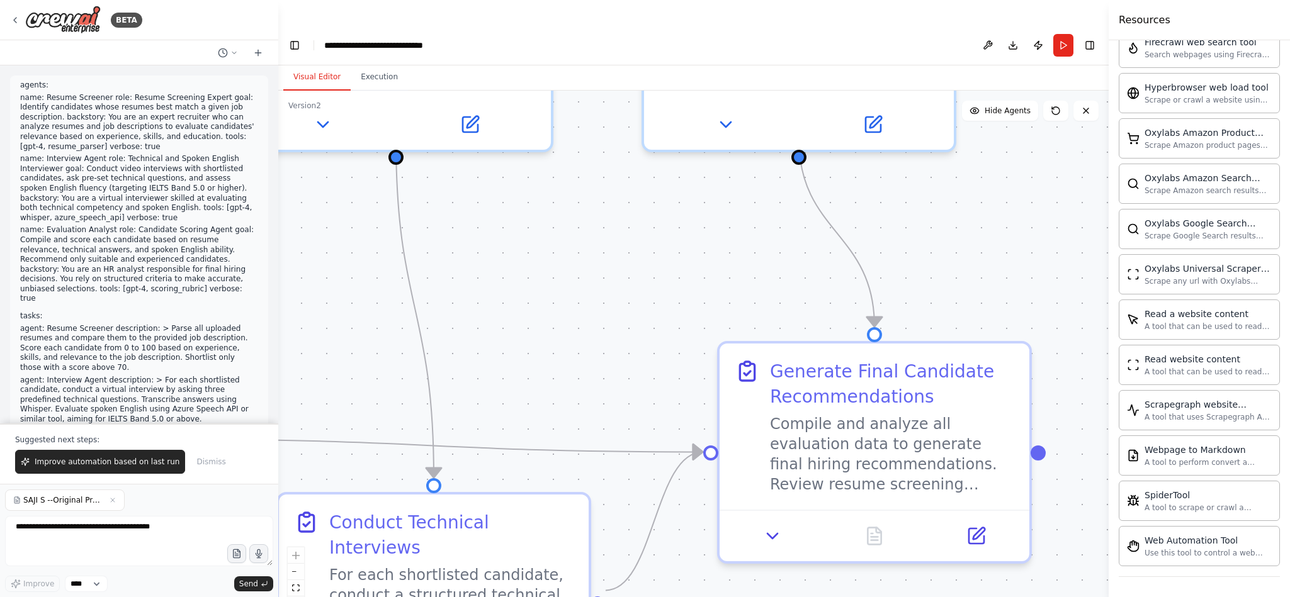
drag, startPoint x: 731, startPoint y: 259, endPoint x: 884, endPoint y: 265, distance: 153.7
click at [884, 265] on div ".deletable-edge-delete-btn { width: 20px; height: 20px; border: 0px solid #ffff…" at bounding box center [693, 357] width 830 height 532
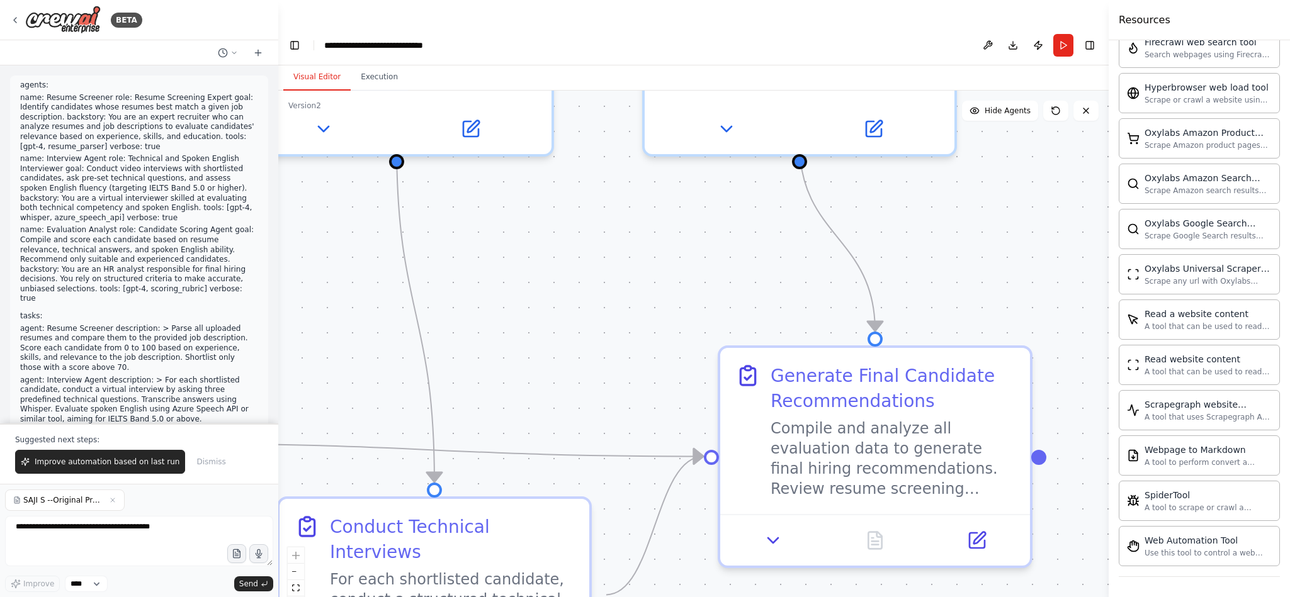
click at [884, 265] on div ".deletable-edge-delete-btn { width: 20px; height: 20px; border: 0px solid #ffff…" at bounding box center [693, 357] width 830 height 532
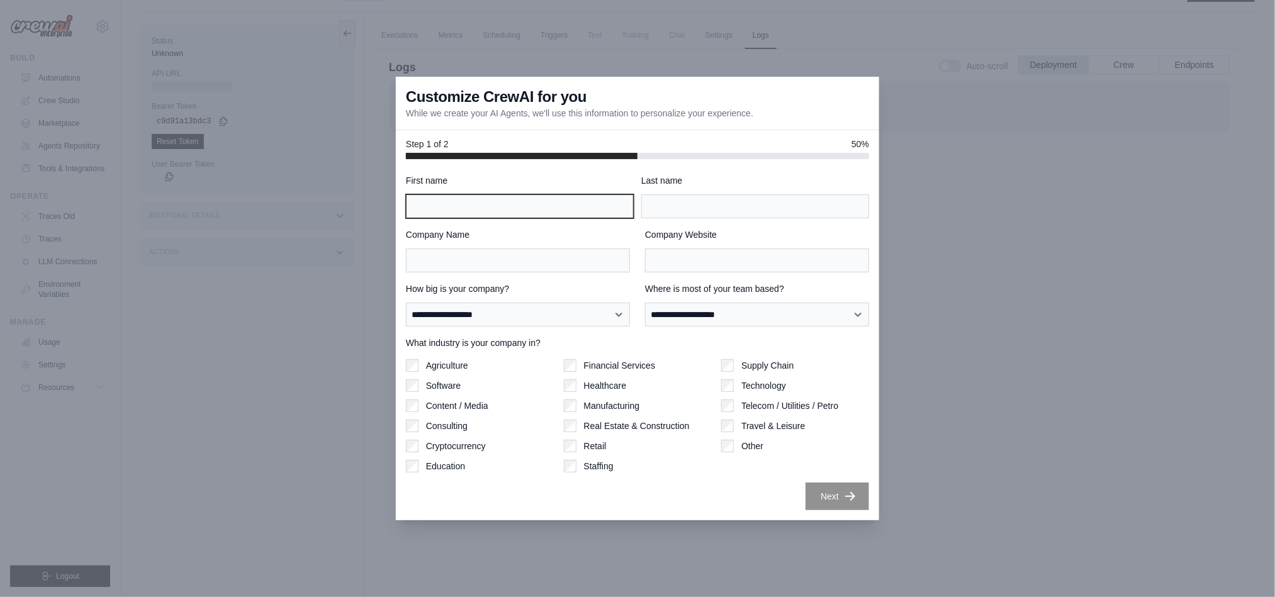
click at [474, 206] on input "First name" at bounding box center [520, 206] width 228 height 24
type input "****"
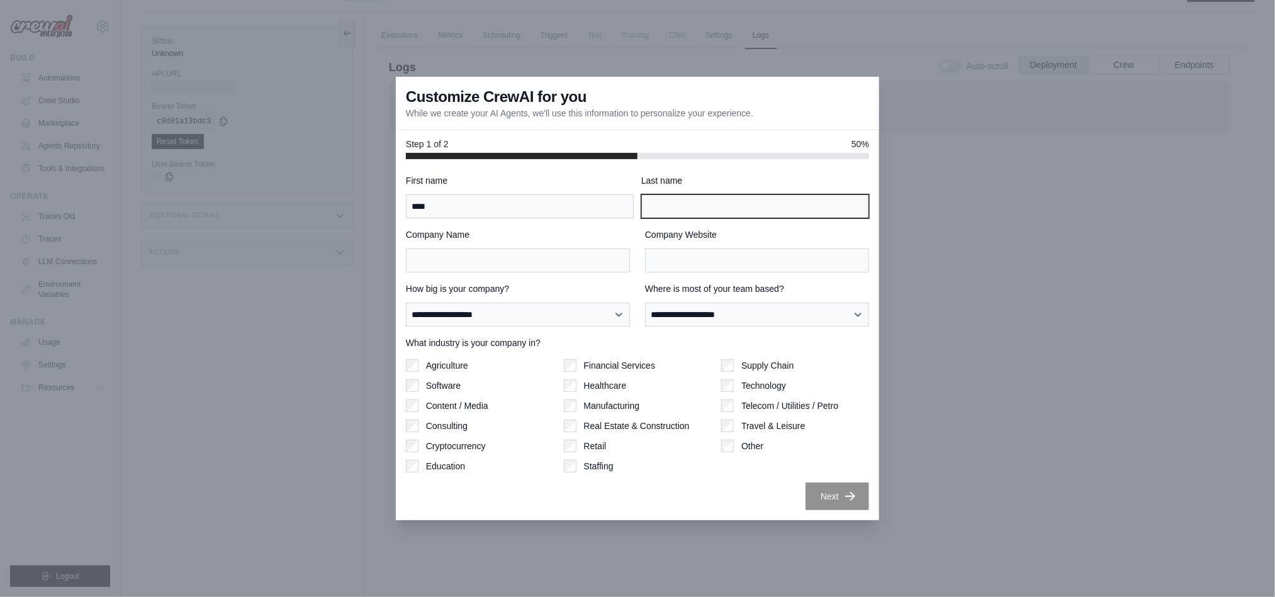
click at [661, 208] on input "Last name" at bounding box center [755, 206] width 228 height 24
type input "*****"
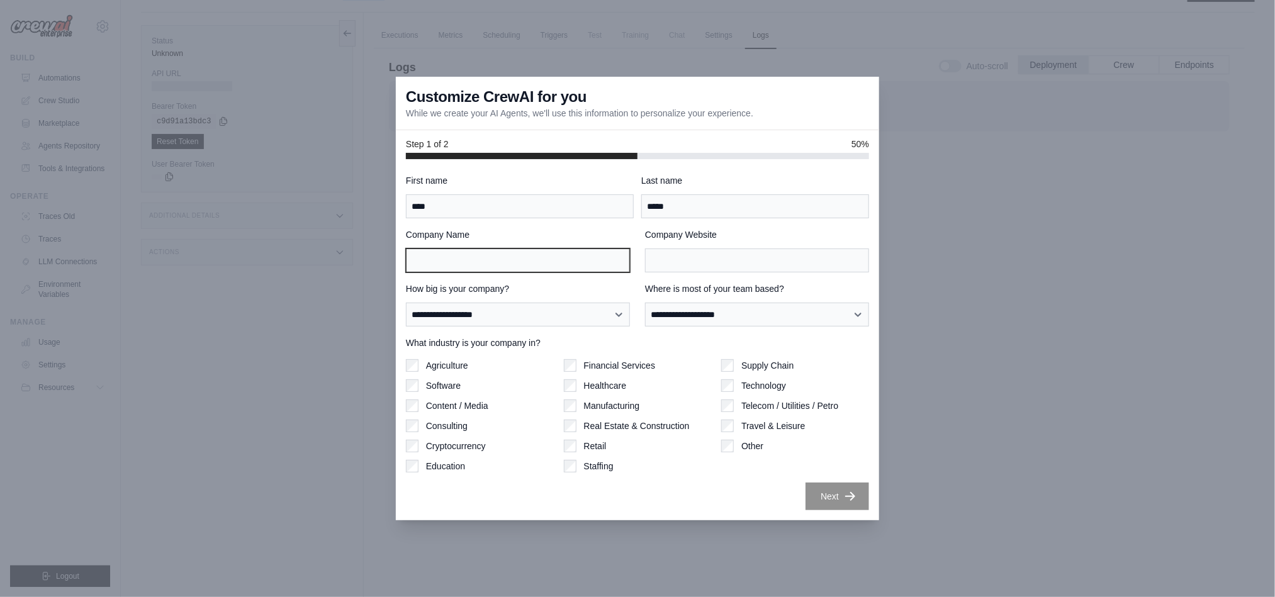
click at [436, 263] on input "Company Name" at bounding box center [518, 261] width 224 height 24
type input "******"
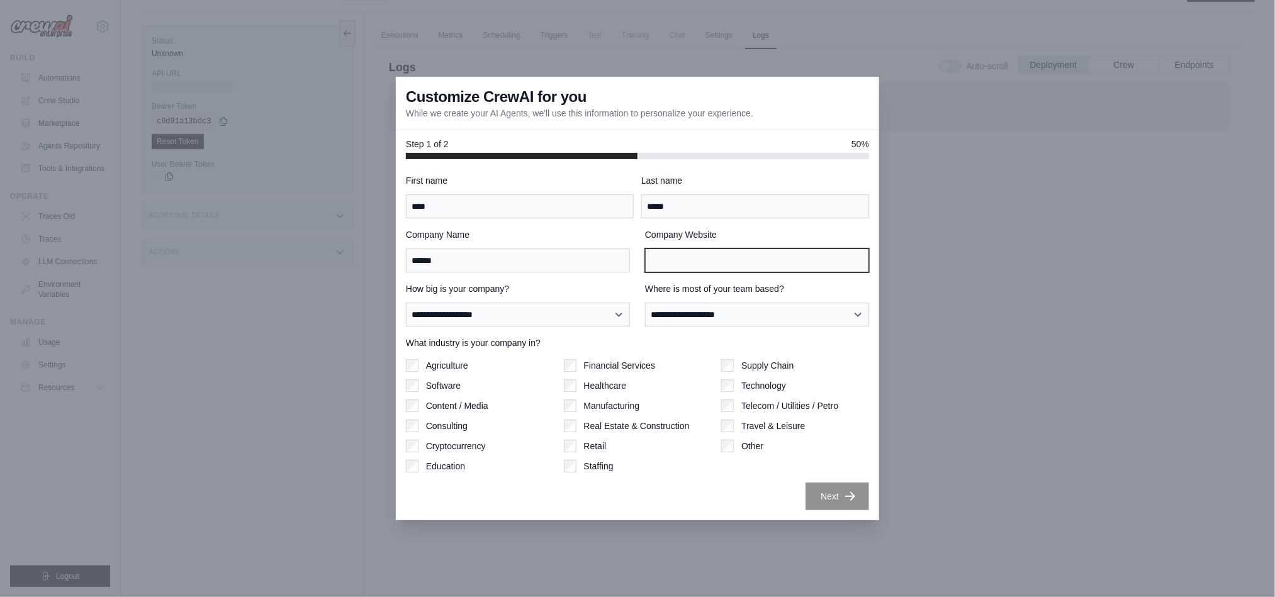
click at [693, 257] on input "Company Website" at bounding box center [757, 261] width 224 height 24
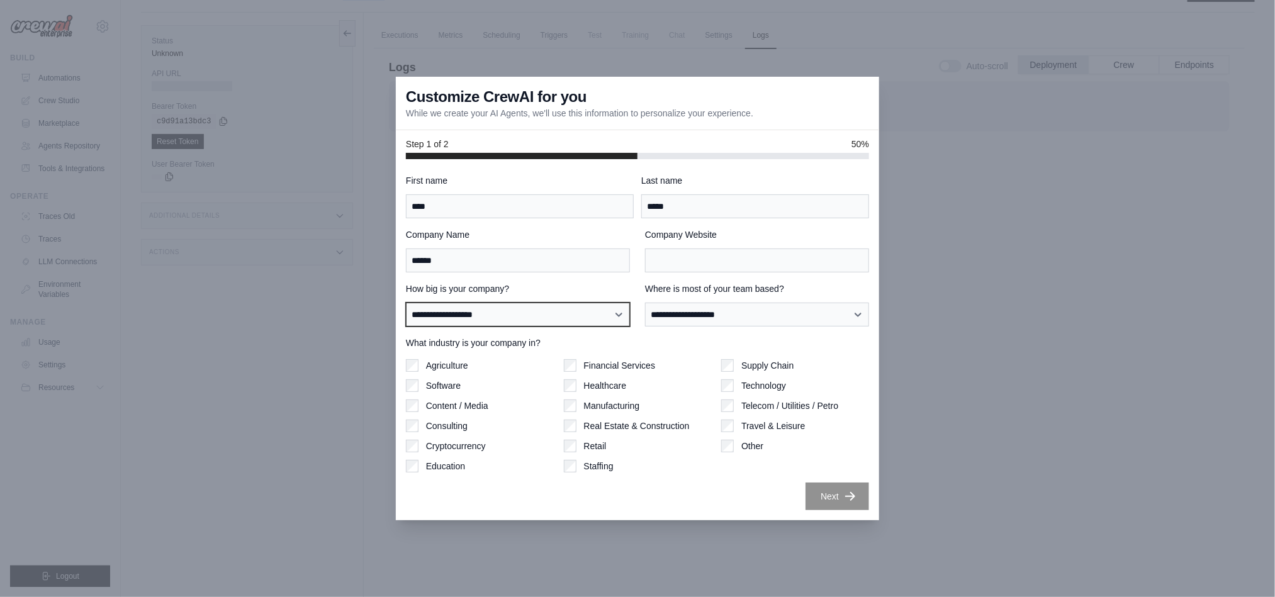
click at [508, 315] on select "**********" at bounding box center [518, 315] width 224 height 25
select select "**********"
click at [406, 303] on select "**********" at bounding box center [518, 315] width 224 height 25
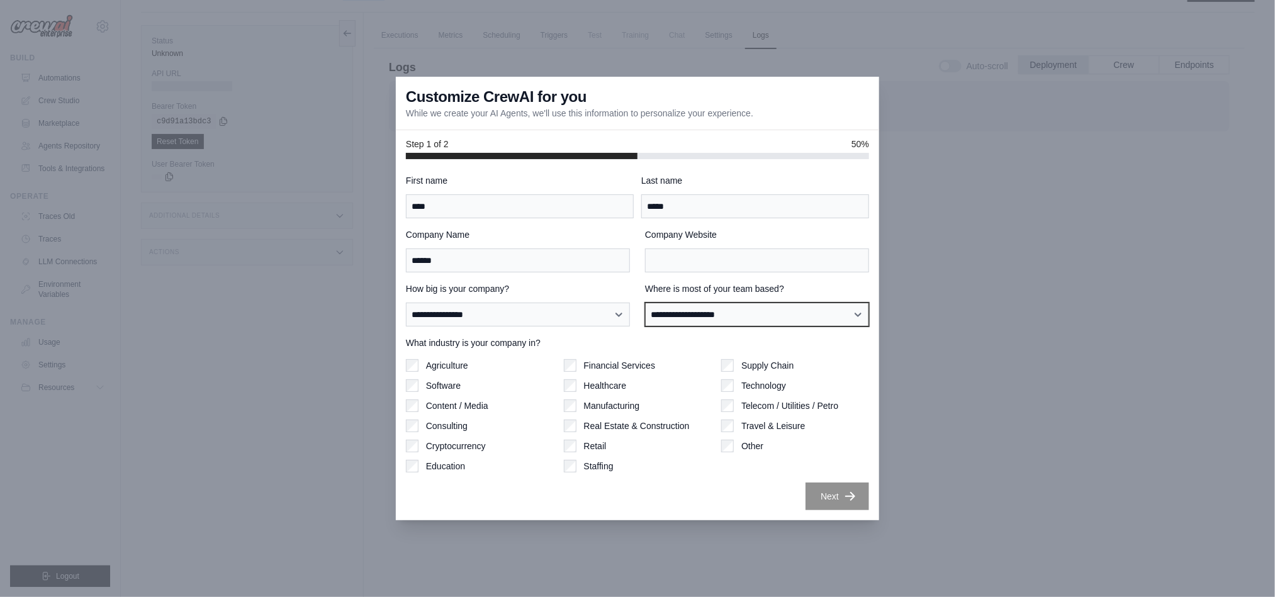
click at [774, 310] on select "**********" at bounding box center [757, 315] width 224 height 25
select select "**********"
click at [645, 303] on select "**********" at bounding box center [757, 315] width 224 height 25
